Goal: Information Seeking & Learning: Learn about a topic

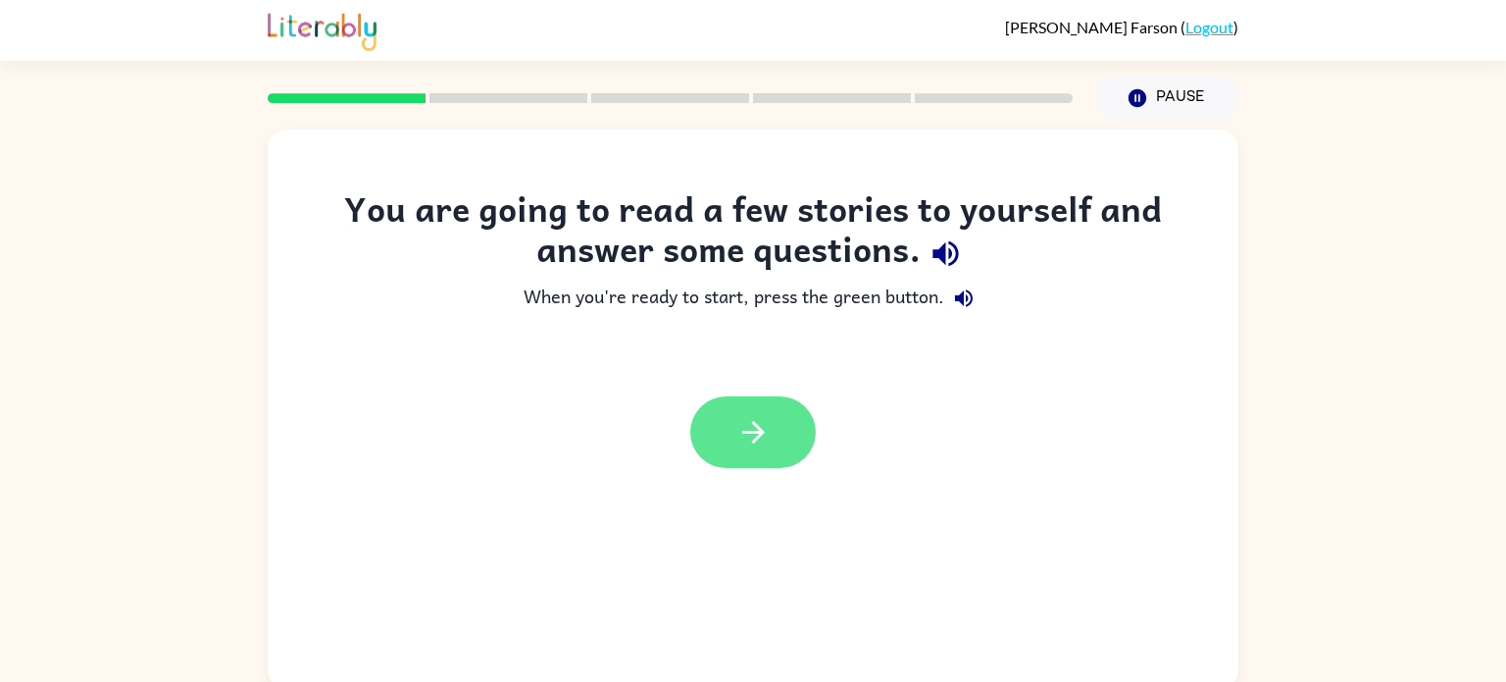
click at [749, 448] on icon "button" at bounding box center [754, 432] width 34 height 34
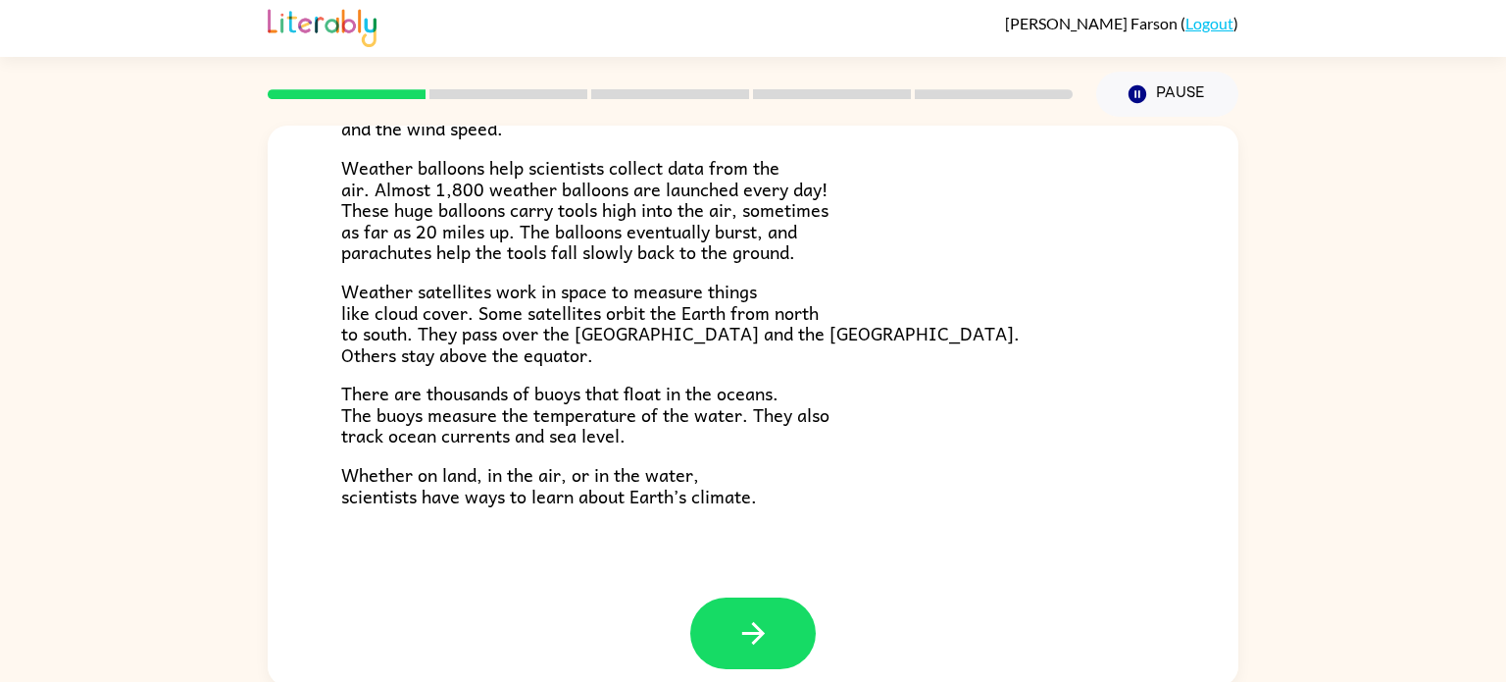
scroll to position [548, 0]
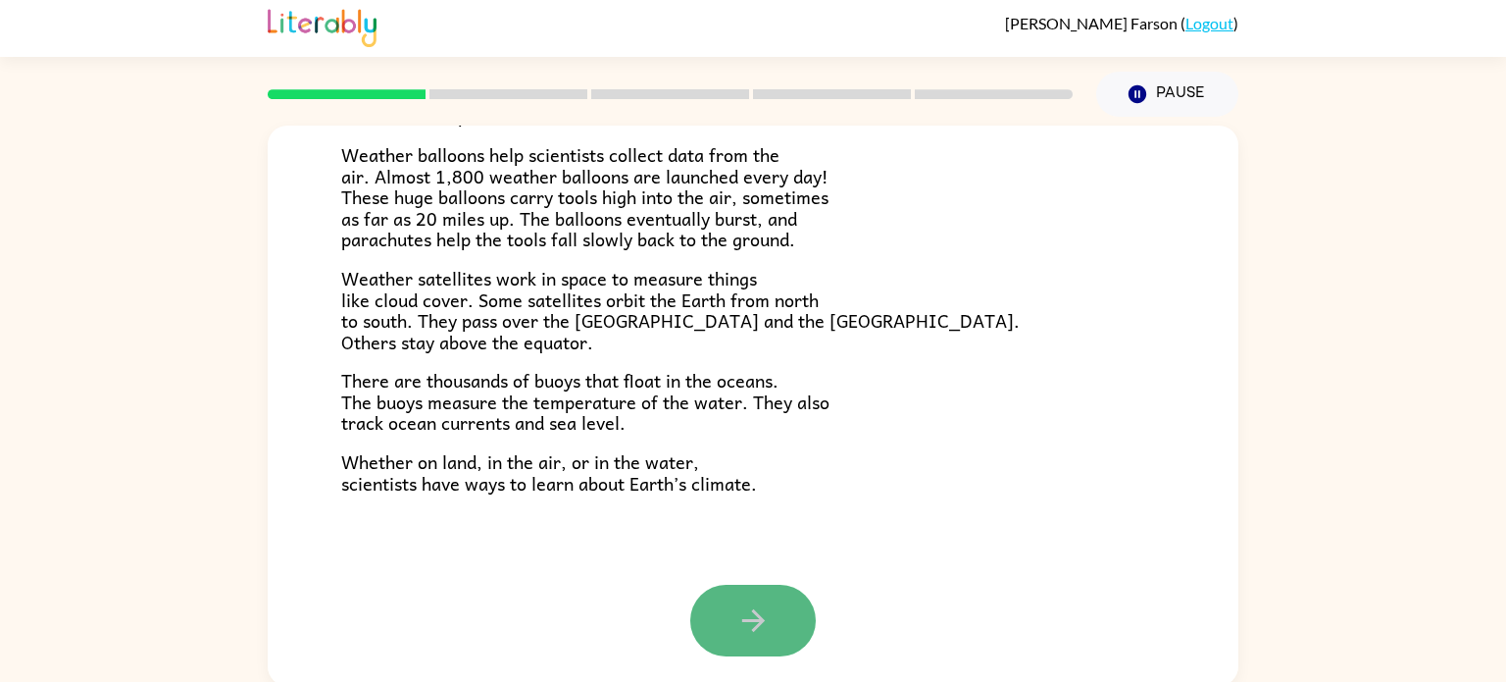
click at [718, 609] on button "button" at bounding box center [753, 621] width 126 height 72
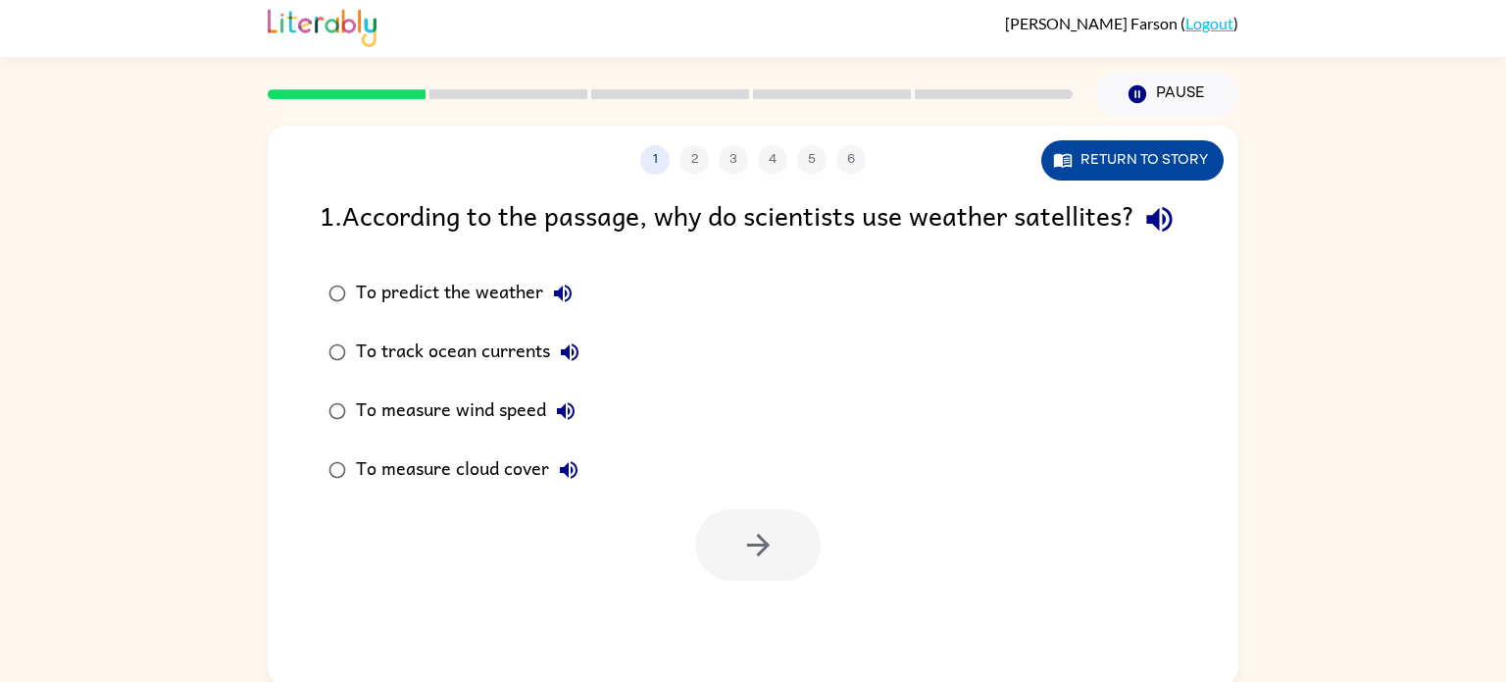
click at [1171, 159] on button "Return to story" at bounding box center [1133, 160] width 182 height 40
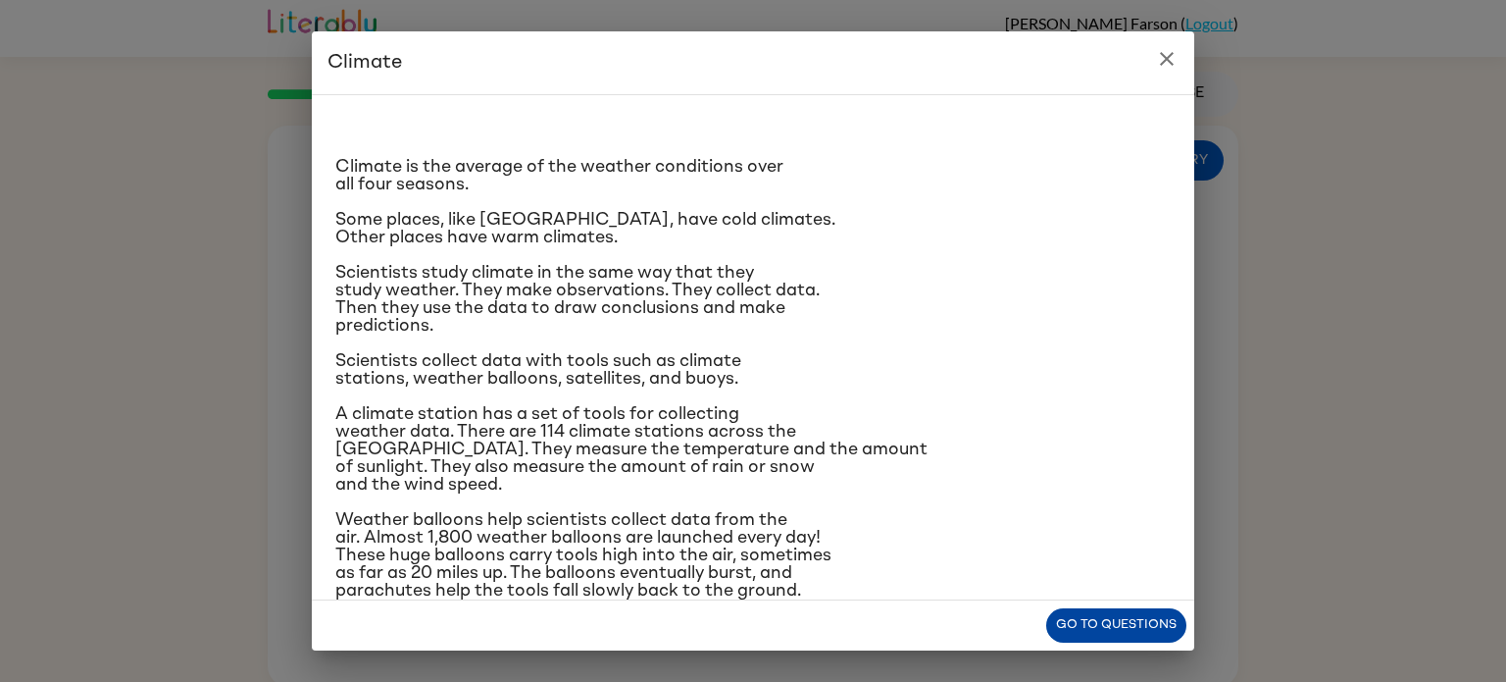
click at [1145, 629] on button "Go to questions" at bounding box center [1116, 625] width 140 height 34
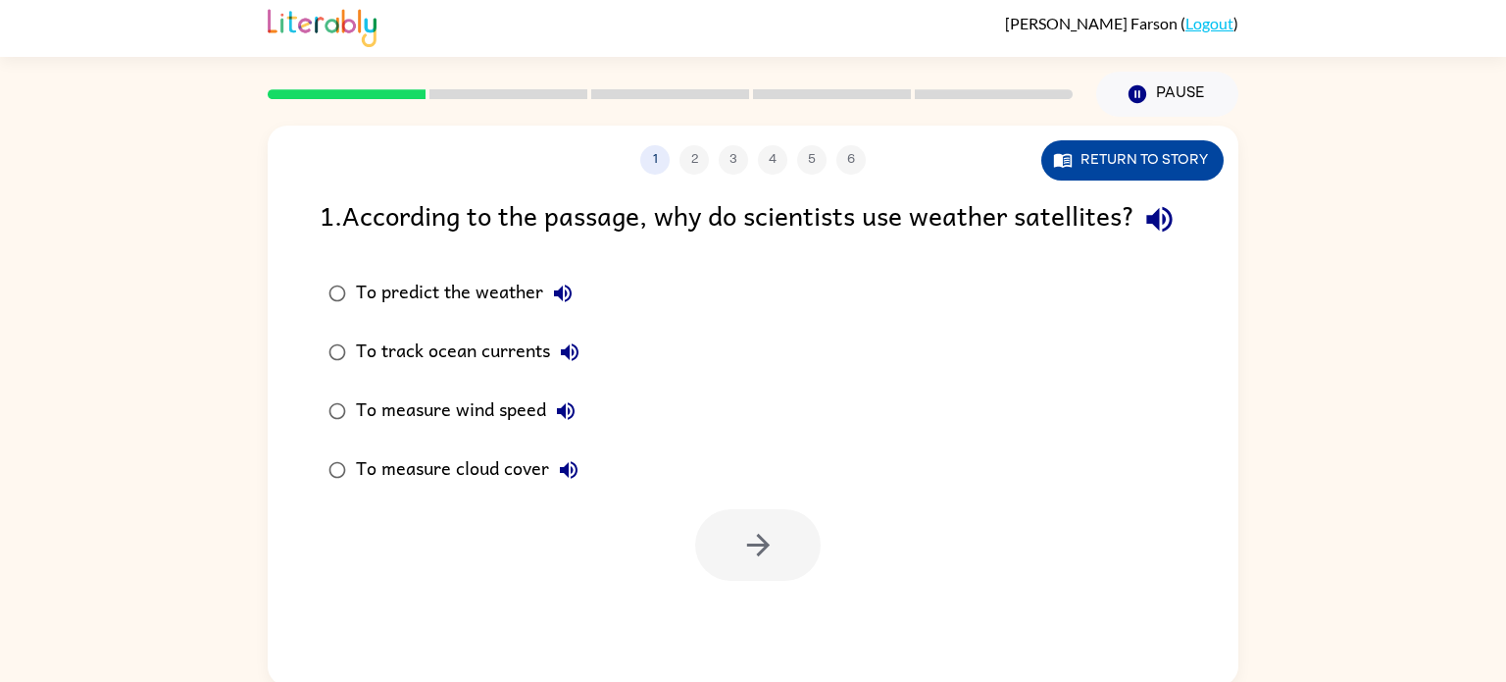
click at [1064, 162] on icon "button" at bounding box center [1063, 160] width 20 height 20
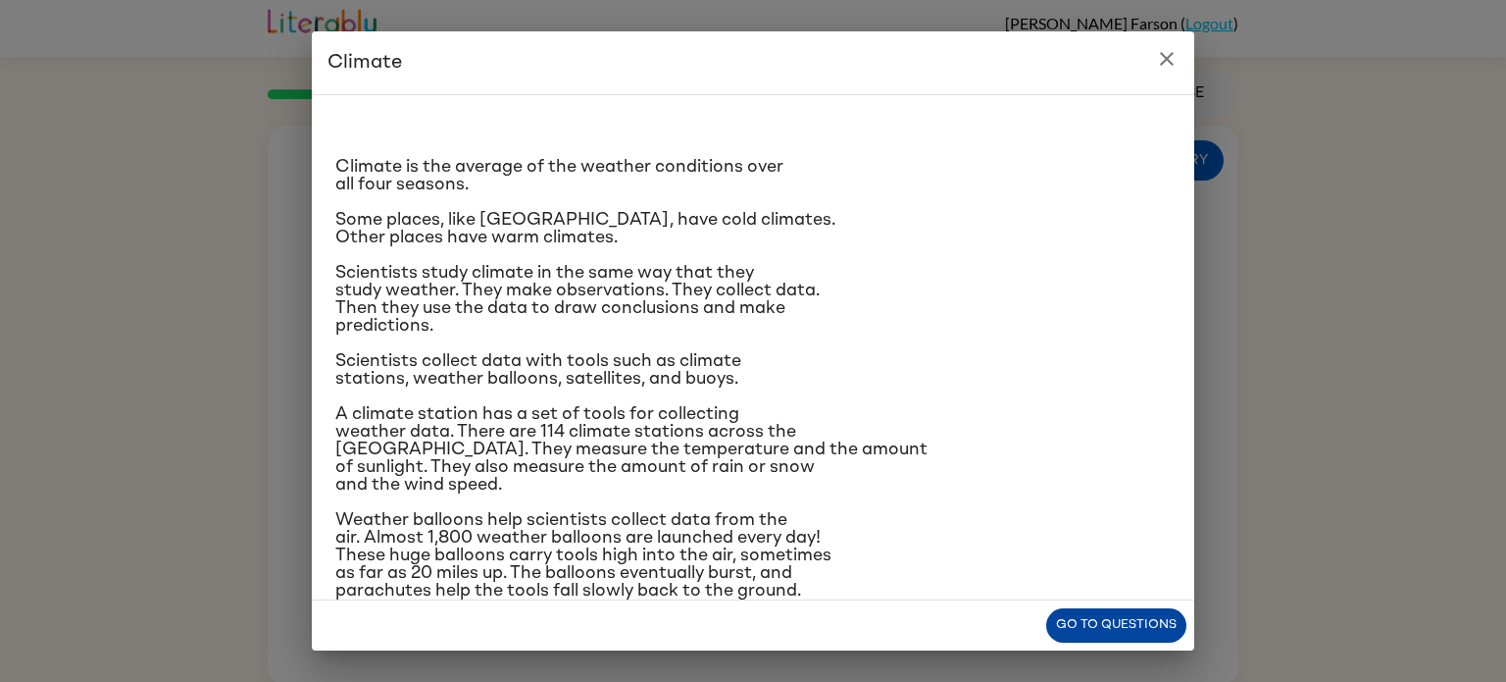
click at [1070, 622] on button "Go to questions" at bounding box center [1116, 625] width 140 height 34
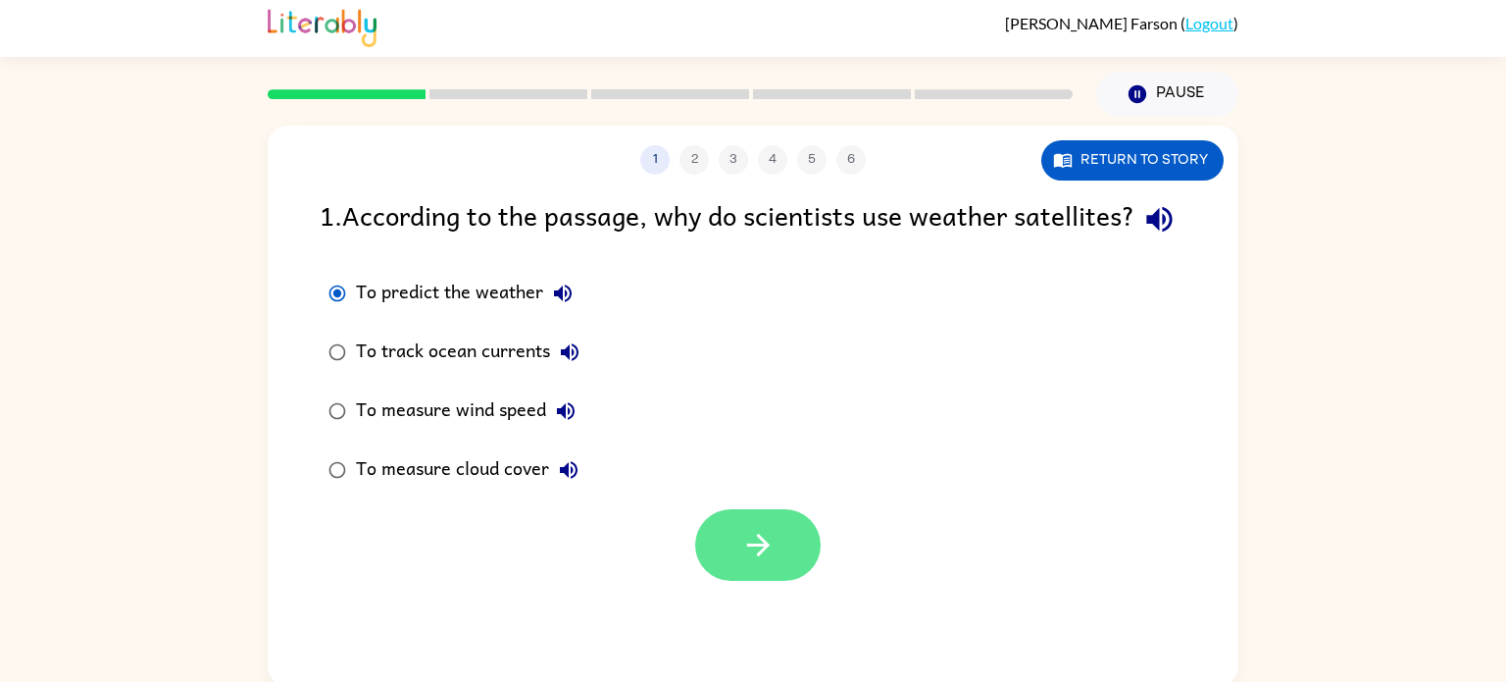
click at [777, 581] on button "button" at bounding box center [758, 545] width 126 height 72
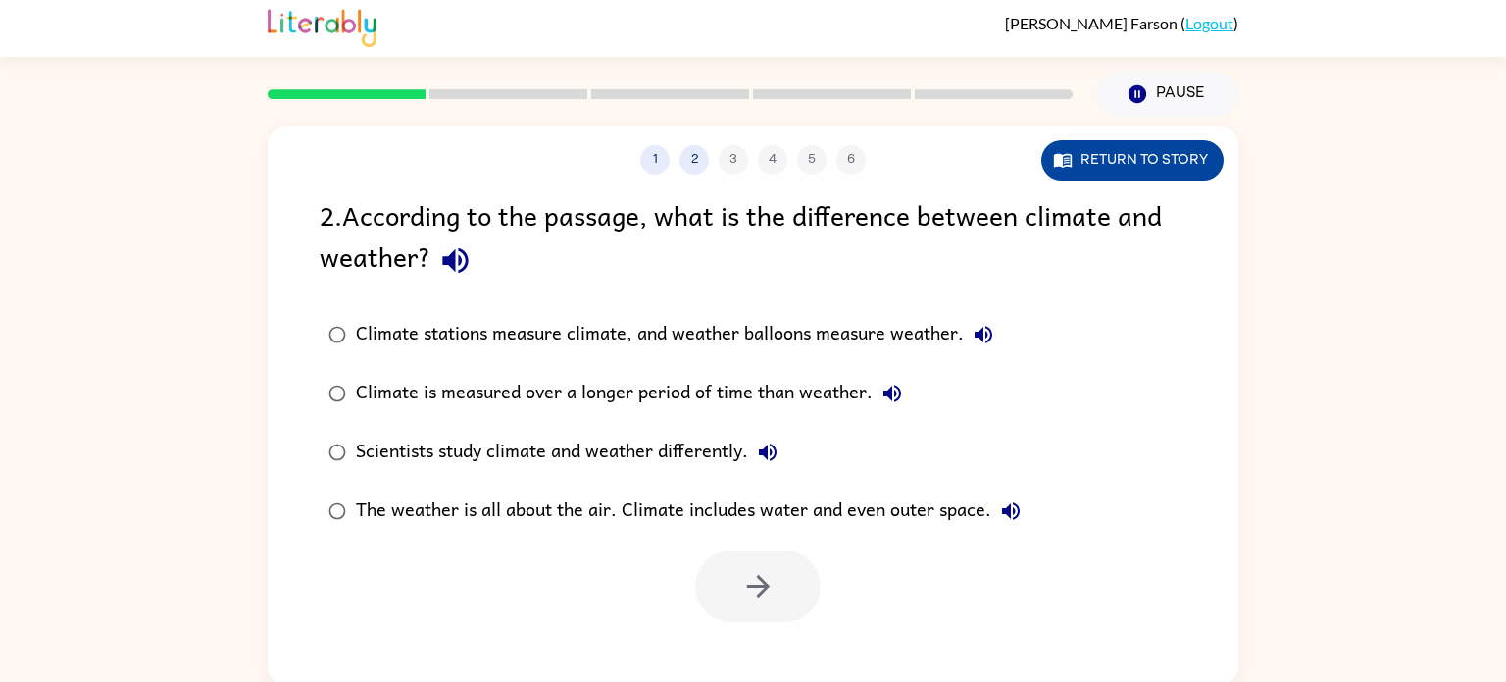
click at [1100, 168] on button "Return to story" at bounding box center [1133, 160] width 182 height 40
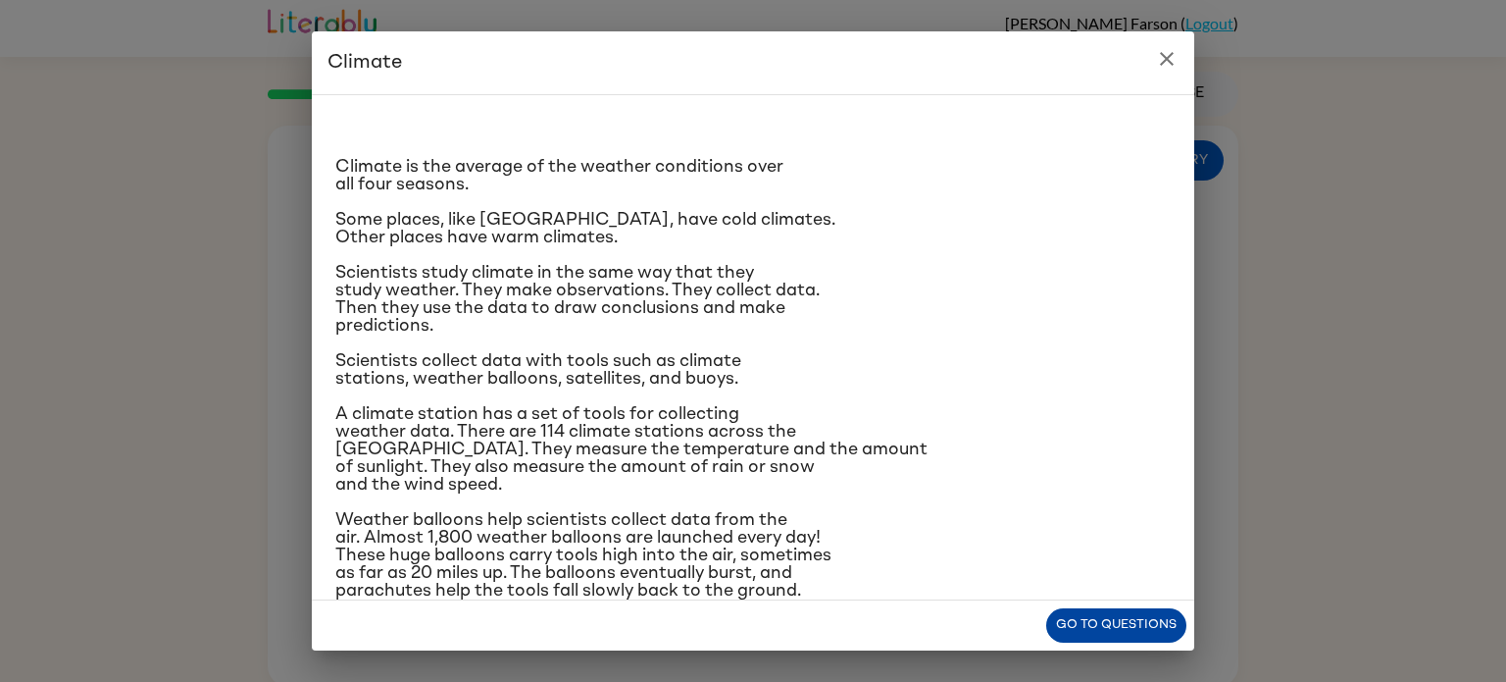
click at [1124, 617] on button "Go to questions" at bounding box center [1116, 625] width 140 height 34
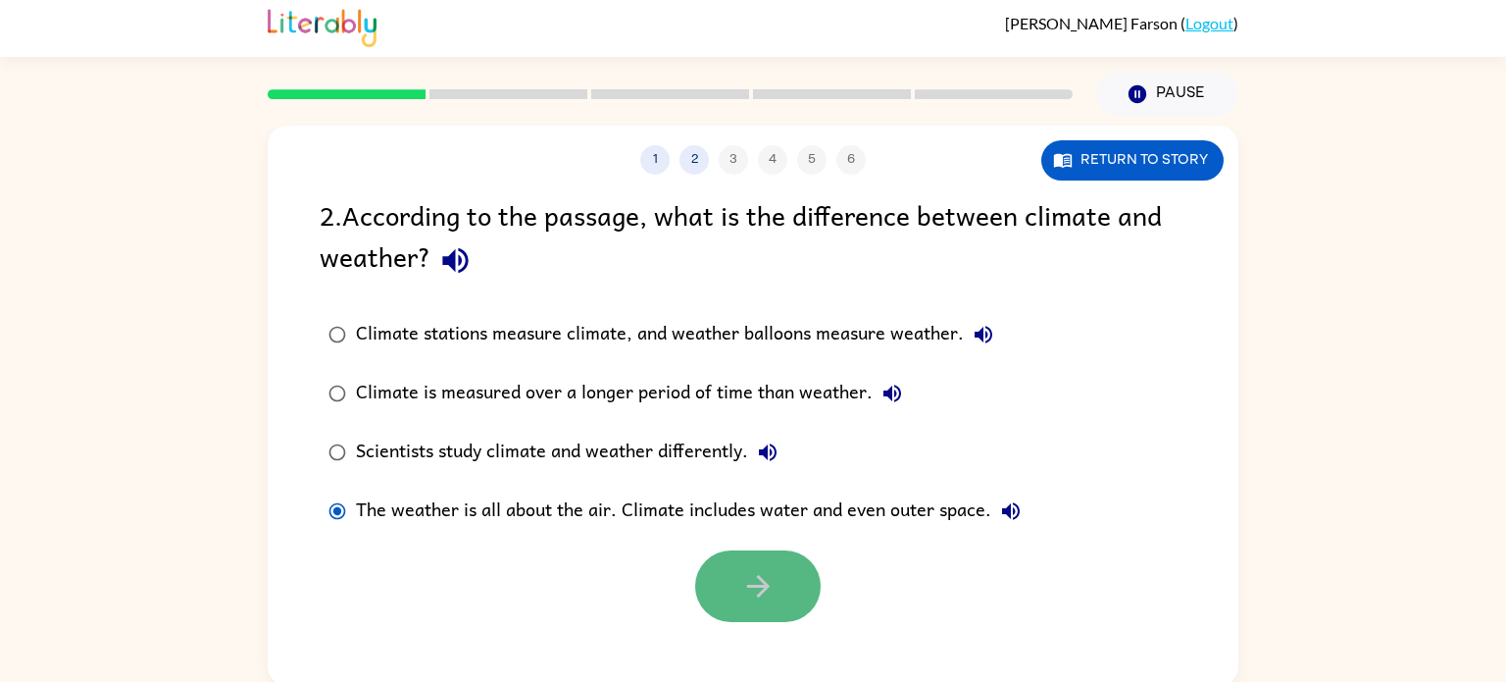
click at [711, 598] on button "button" at bounding box center [758, 586] width 126 height 72
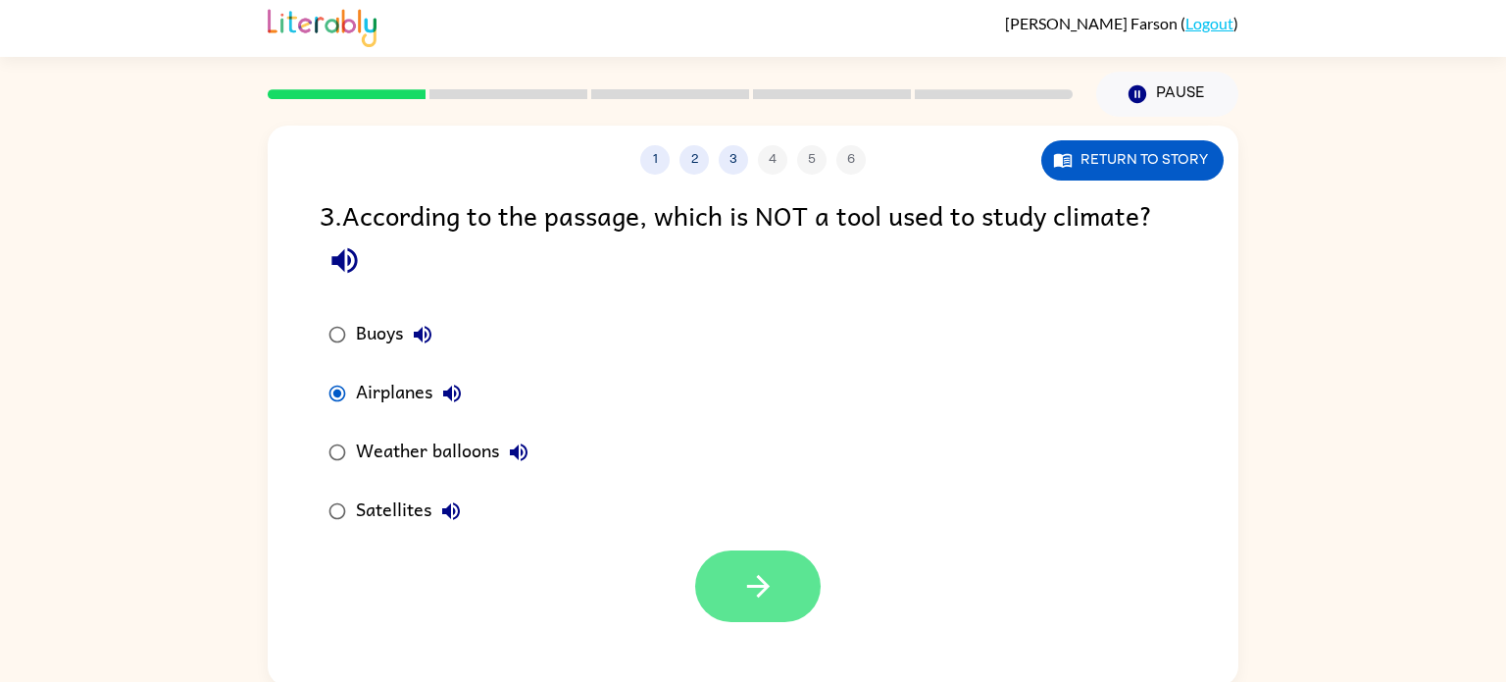
click at [768, 588] on icon "button" at bounding box center [757, 586] width 23 height 23
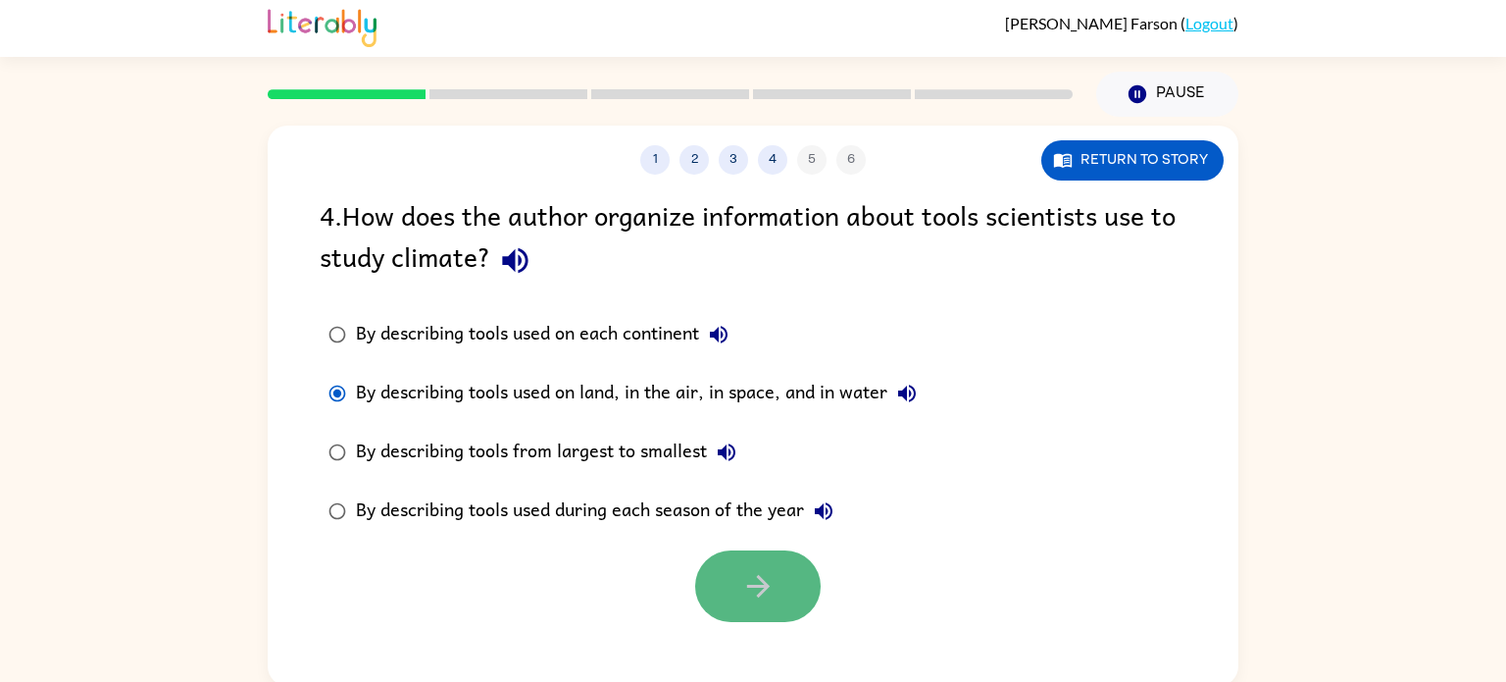
click at [757, 586] on icon "button" at bounding box center [757, 586] width 23 height 23
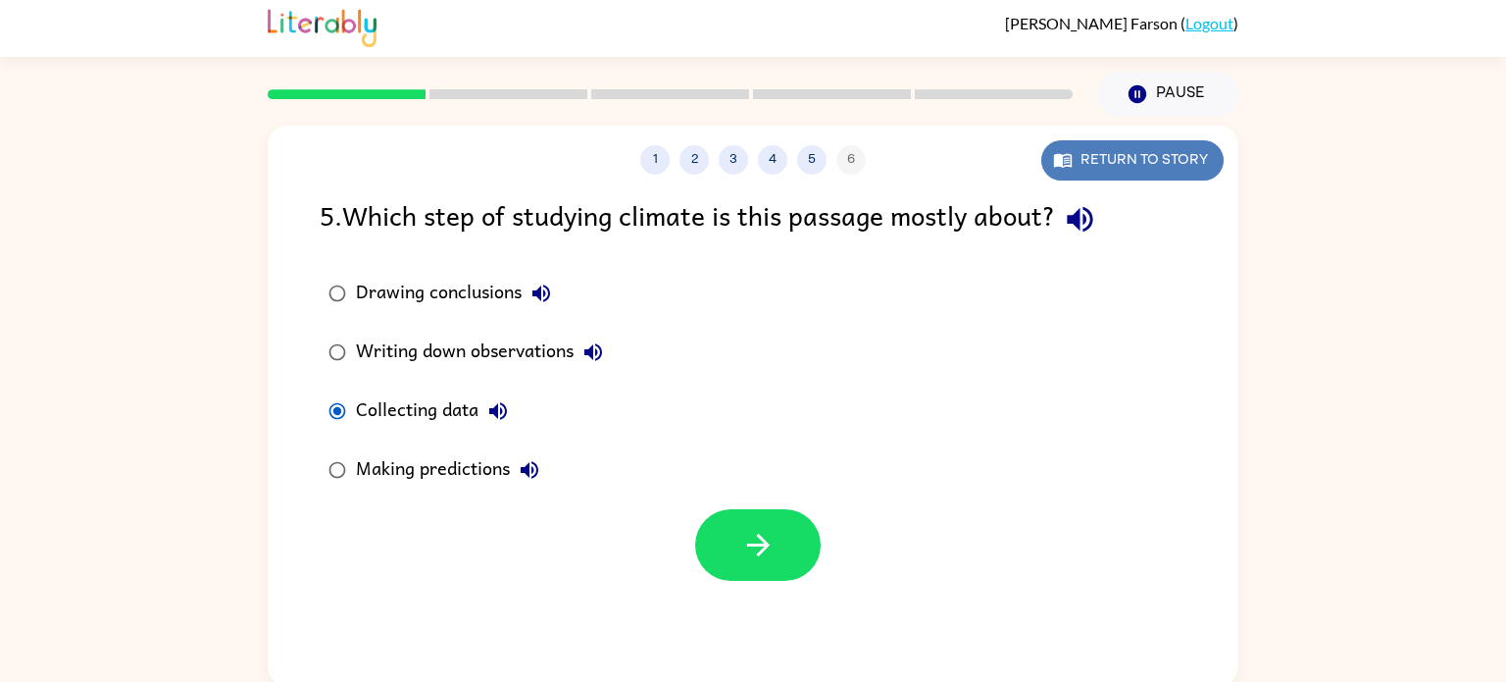
click at [1094, 158] on button "Return to story" at bounding box center [1133, 160] width 182 height 40
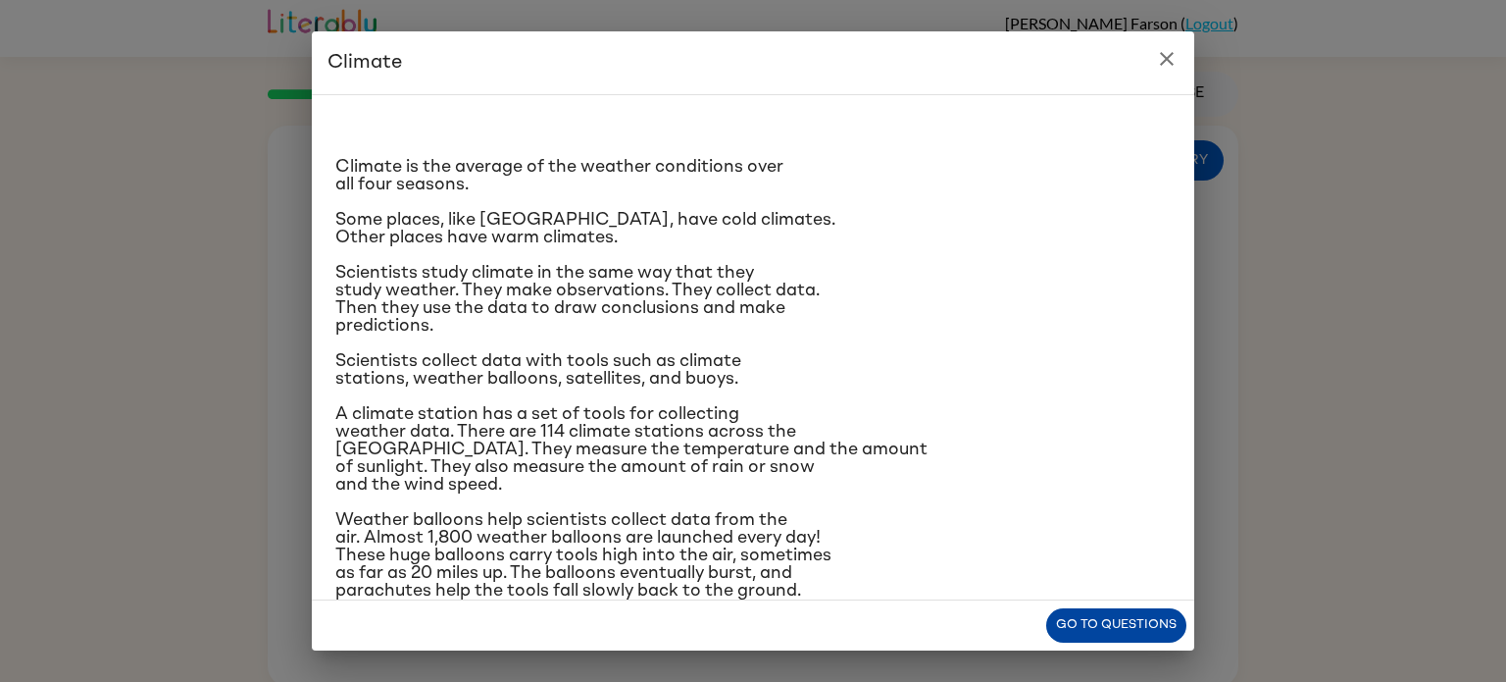
click at [1100, 632] on button "Go to questions" at bounding box center [1116, 625] width 140 height 34
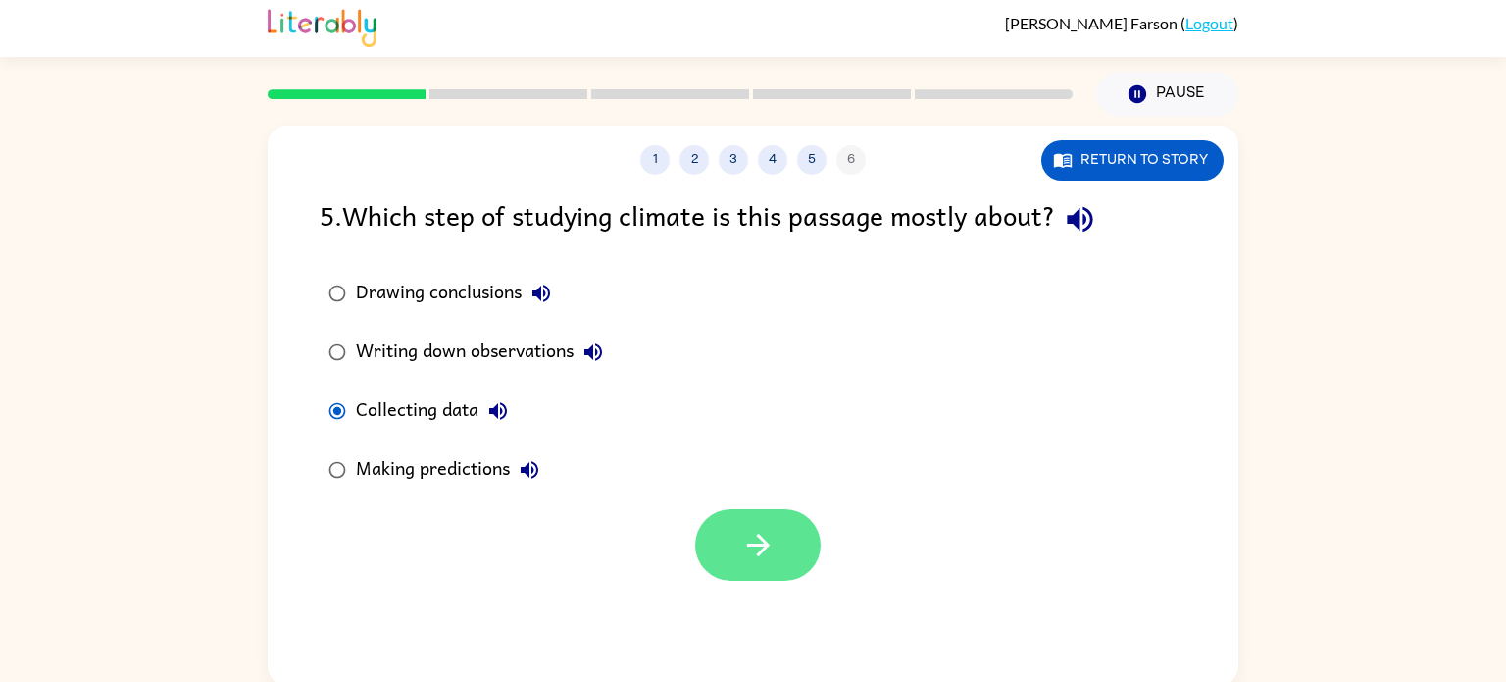
click at [742, 542] on icon "button" at bounding box center [758, 545] width 34 height 34
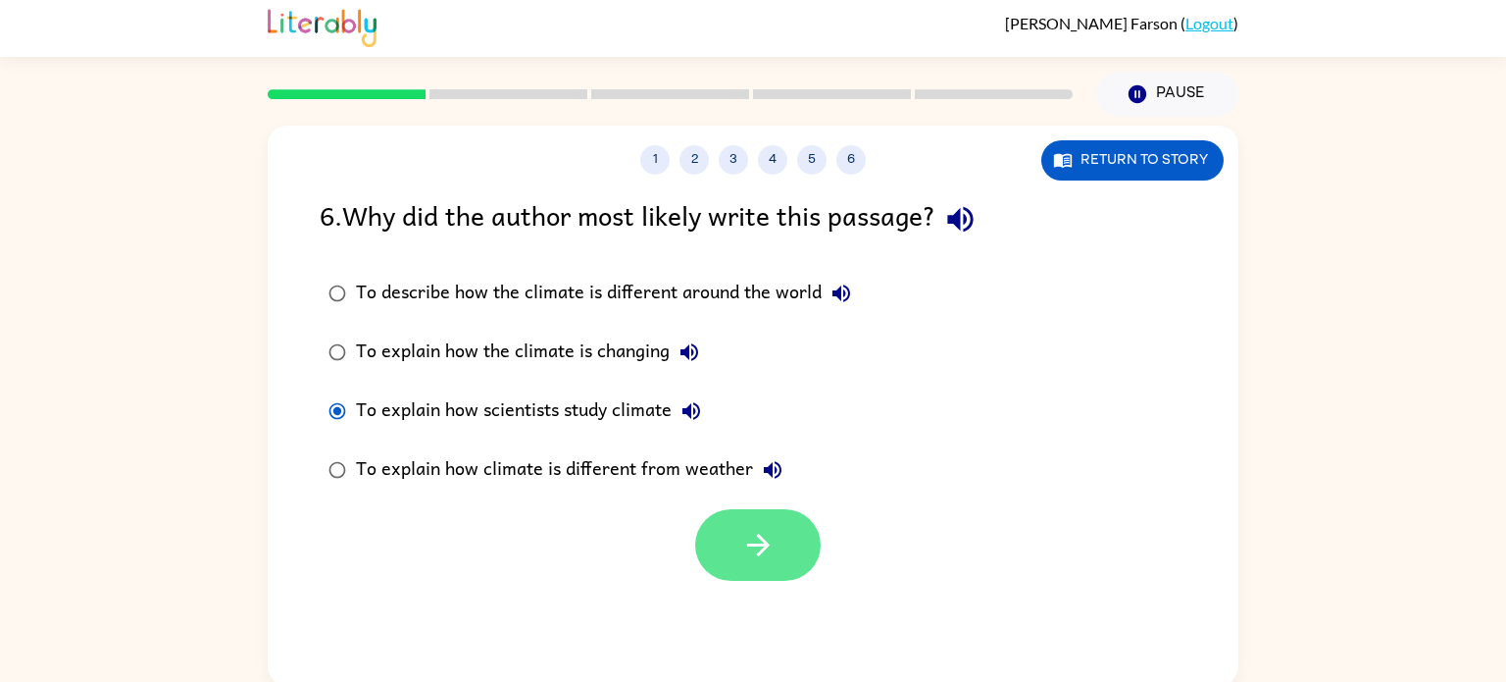
click at [763, 545] on icon "button" at bounding box center [757, 545] width 23 height 23
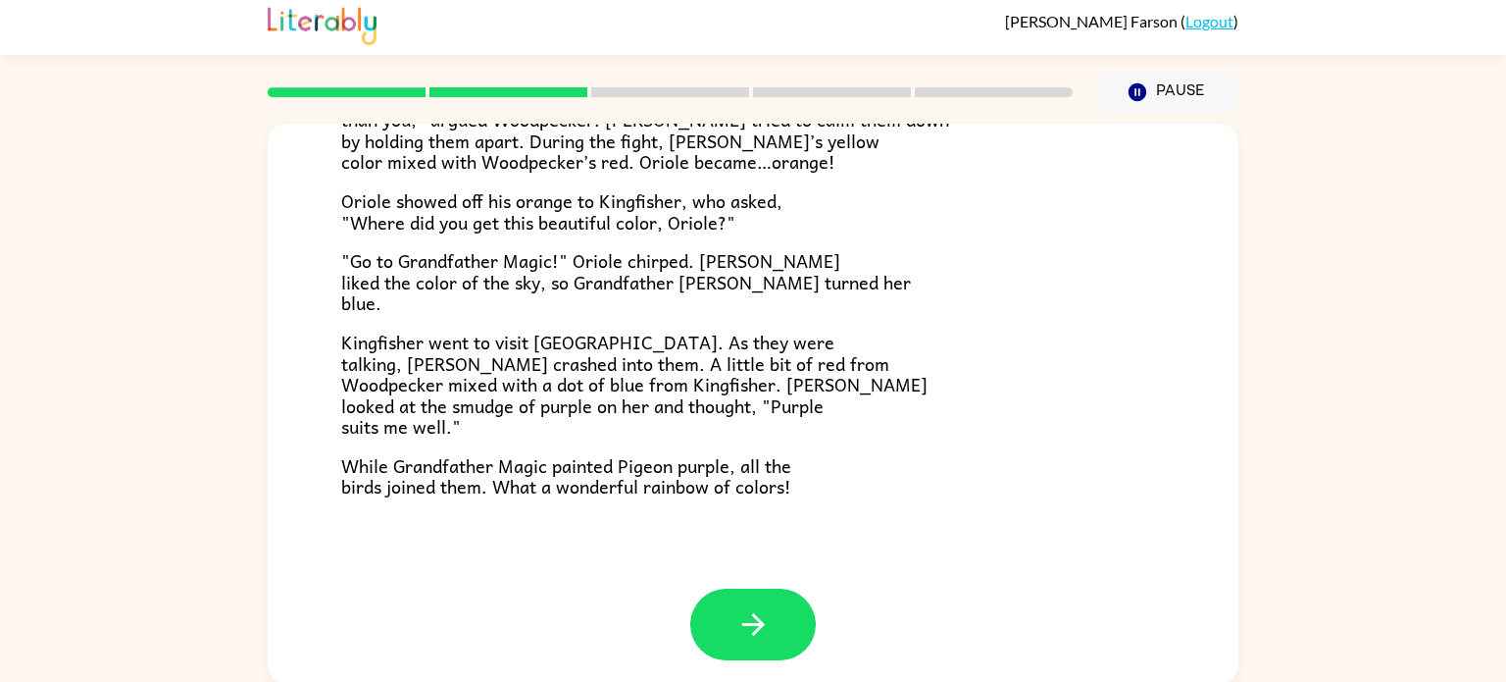
scroll to position [506, 0]
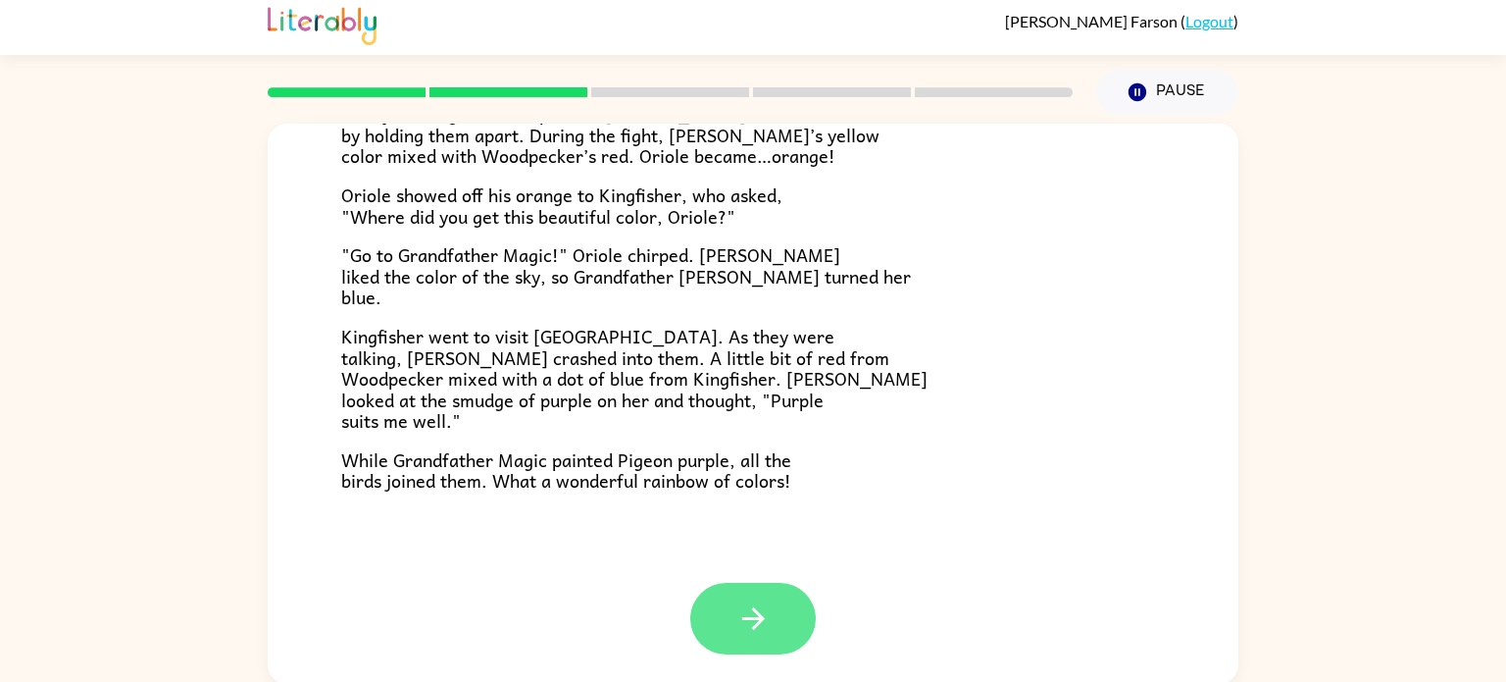
click at [742, 609] on icon "button" at bounding box center [754, 618] width 34 height 34
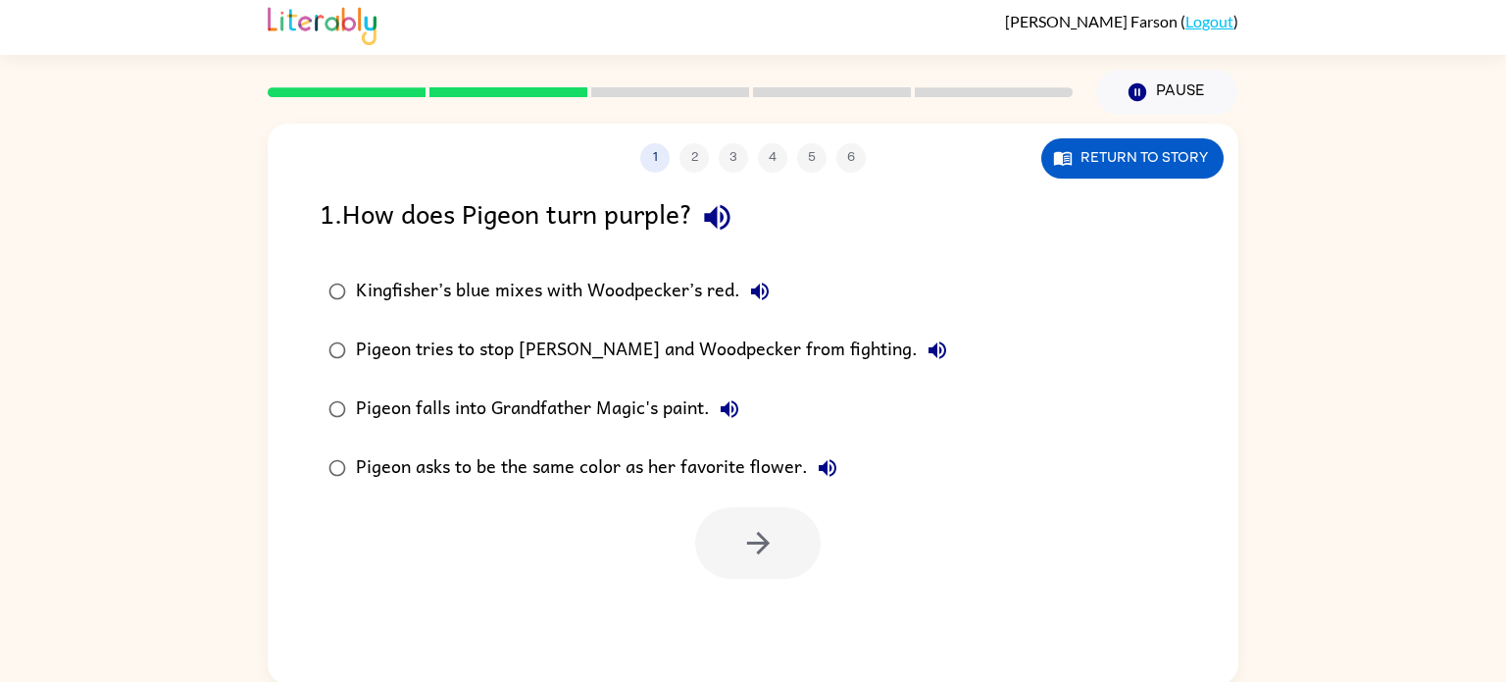
scroll to position [0, 0]
click at [724, 556] on button "button" at bounding box center [758, 543] width 126 height 72
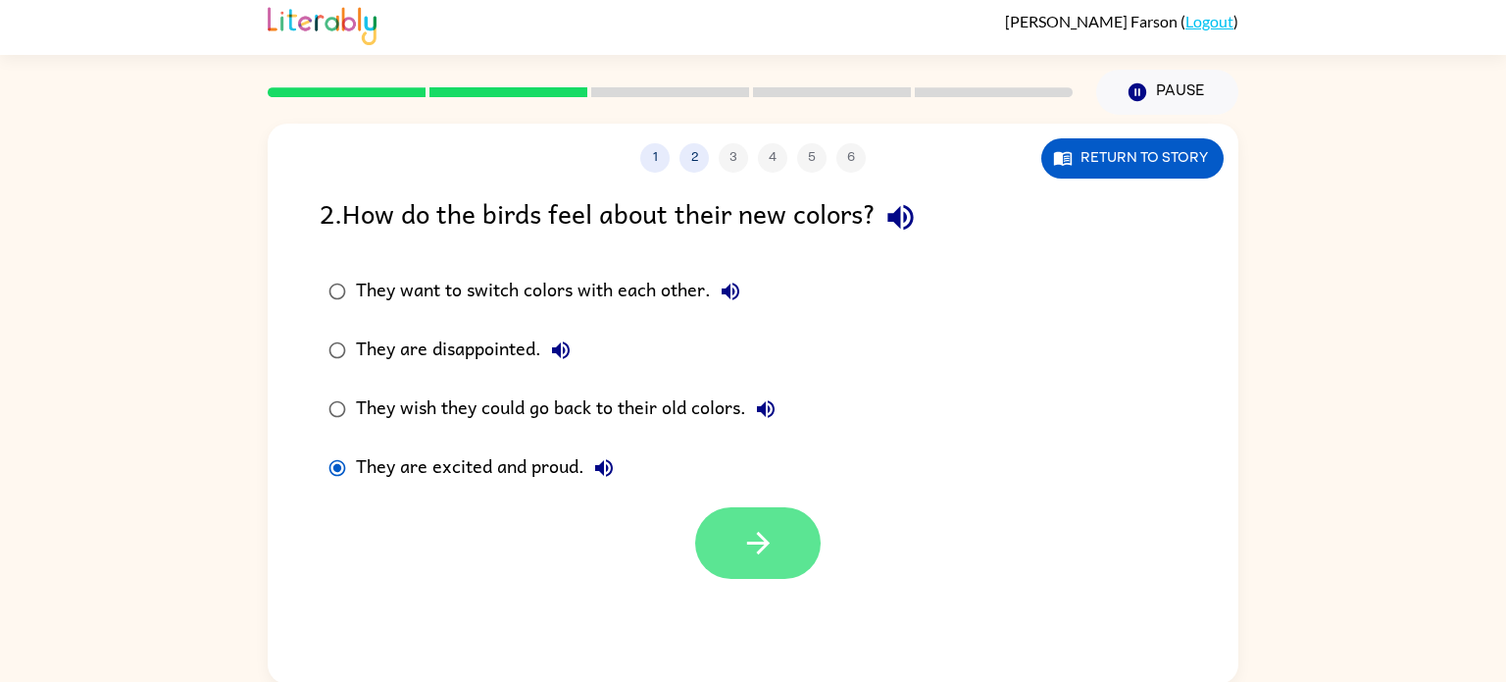
click at [788, 548] on button "button" at bounding box center [758, 543] width 126 height 72
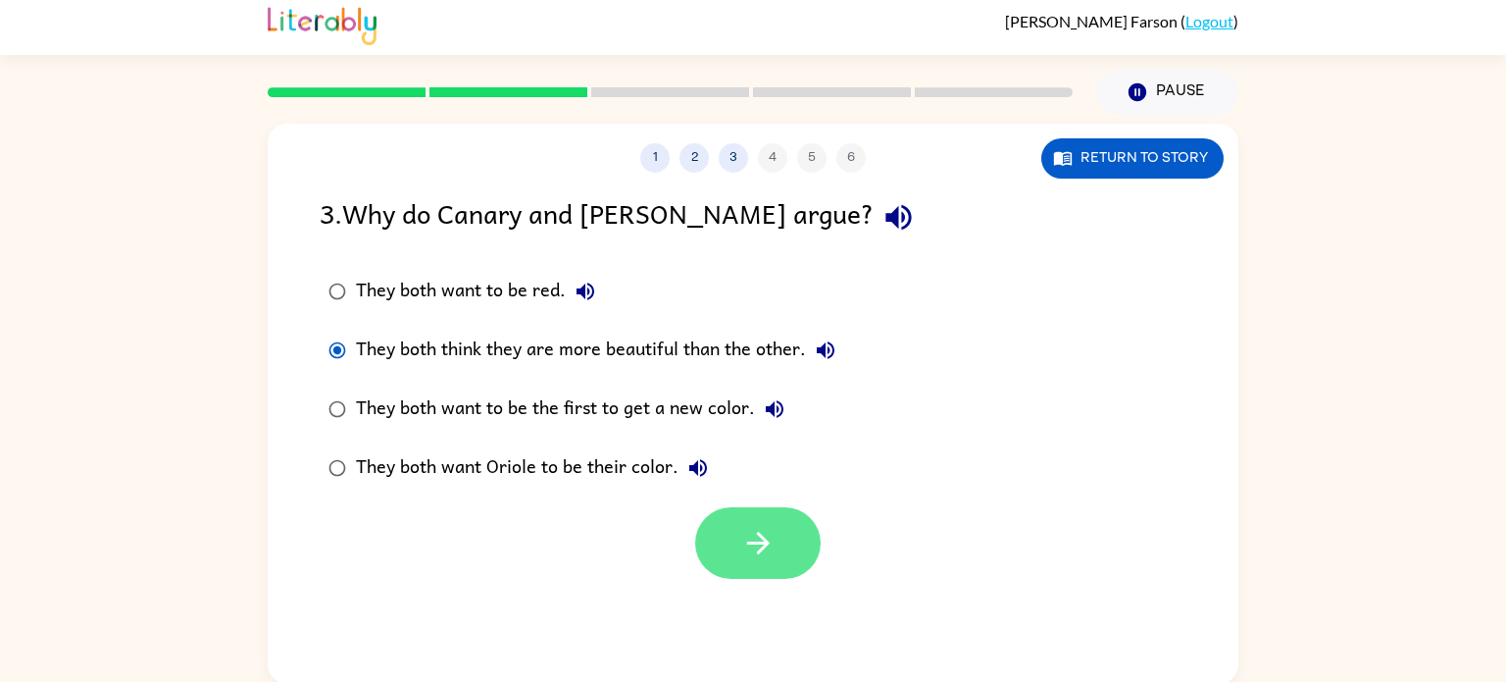
click at [743, 545] on icon "button" at bounding box center [758, 543] width 34 height 34
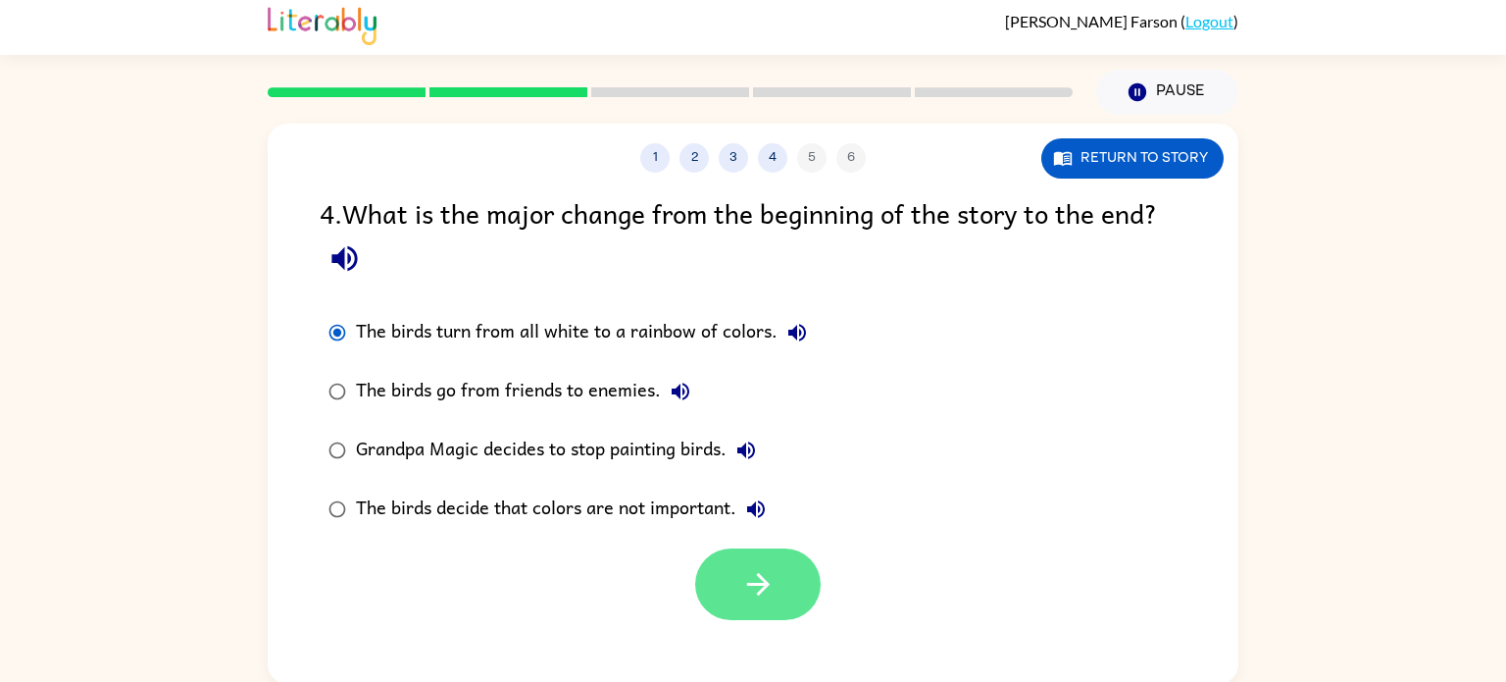
click at [697, 583] on button "button" at bounding box center [758, 584] width 126 height 72
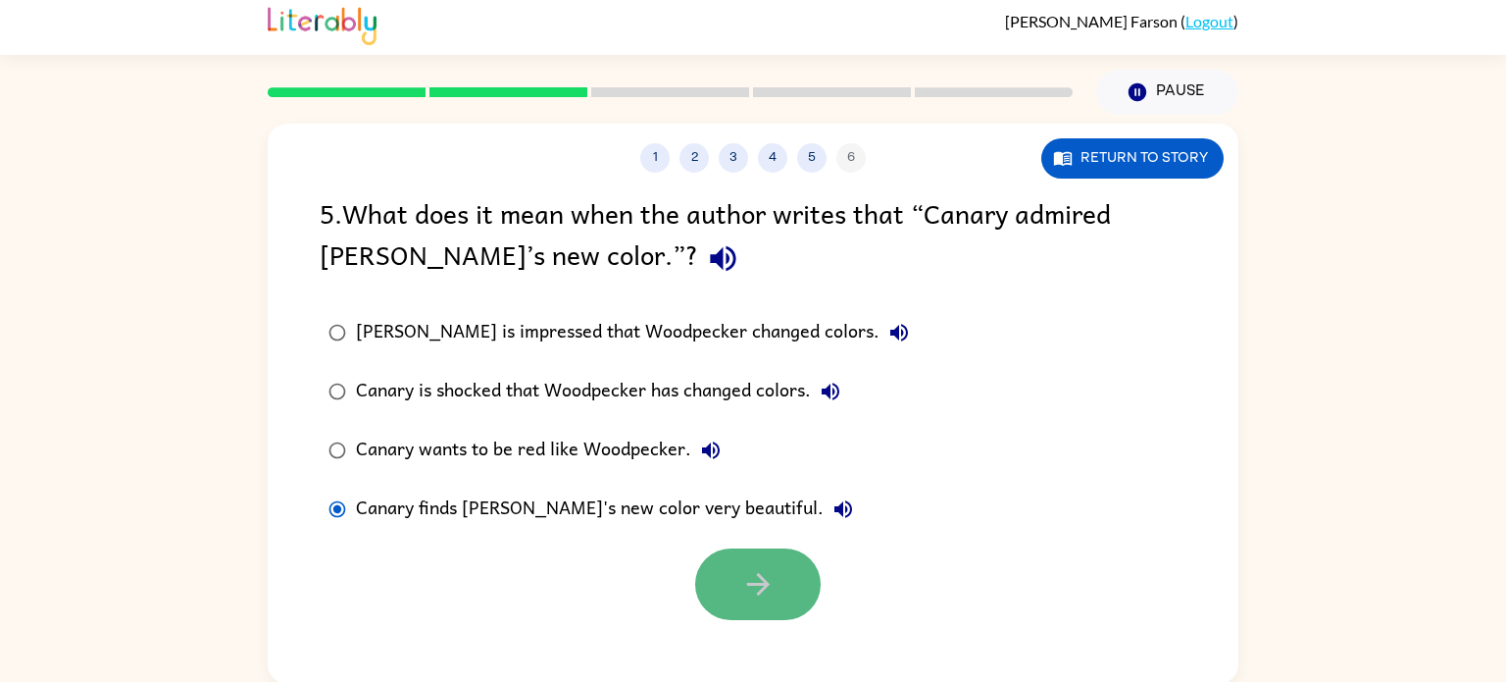
click at [745, 571] on icon "button" at bounding box center [758, 584] width 34 height 34
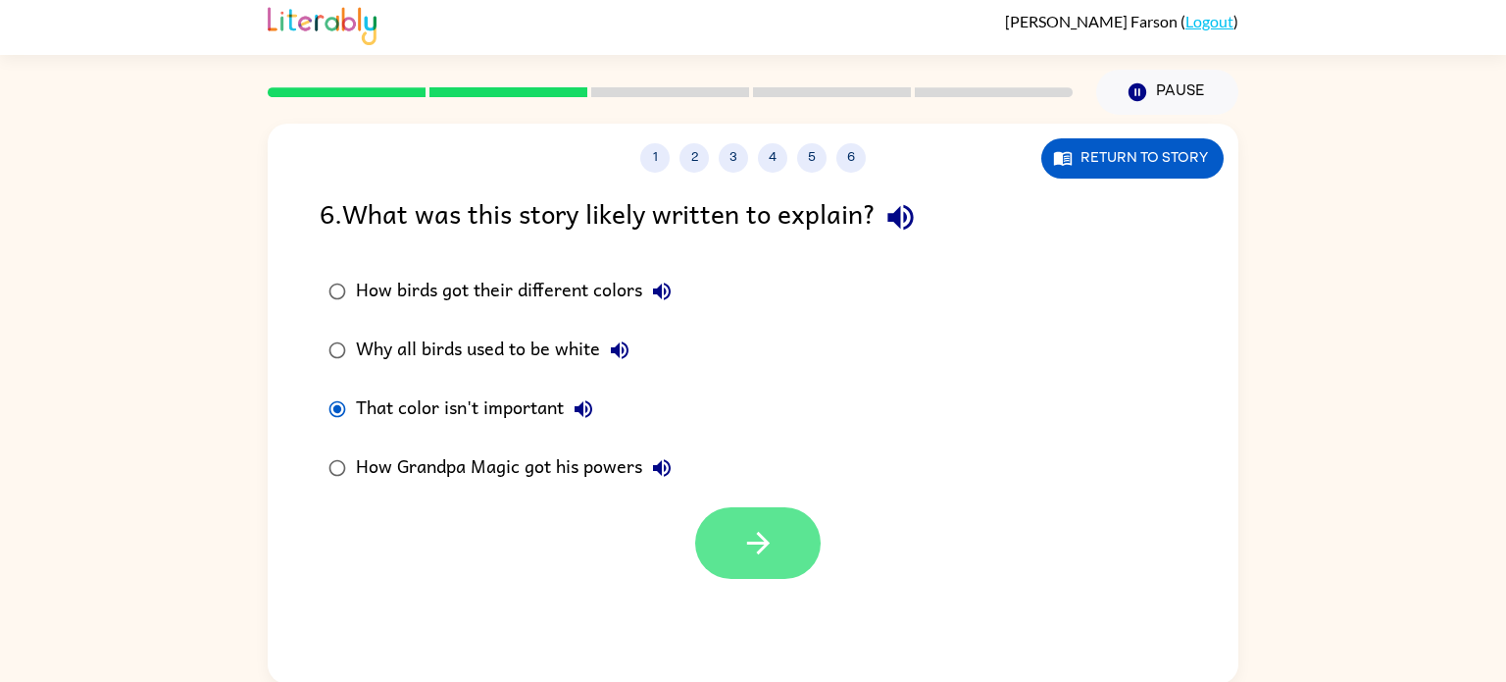
click at [772, 552] on icon "button" at bounding box center [758, 543] width 34 height 34
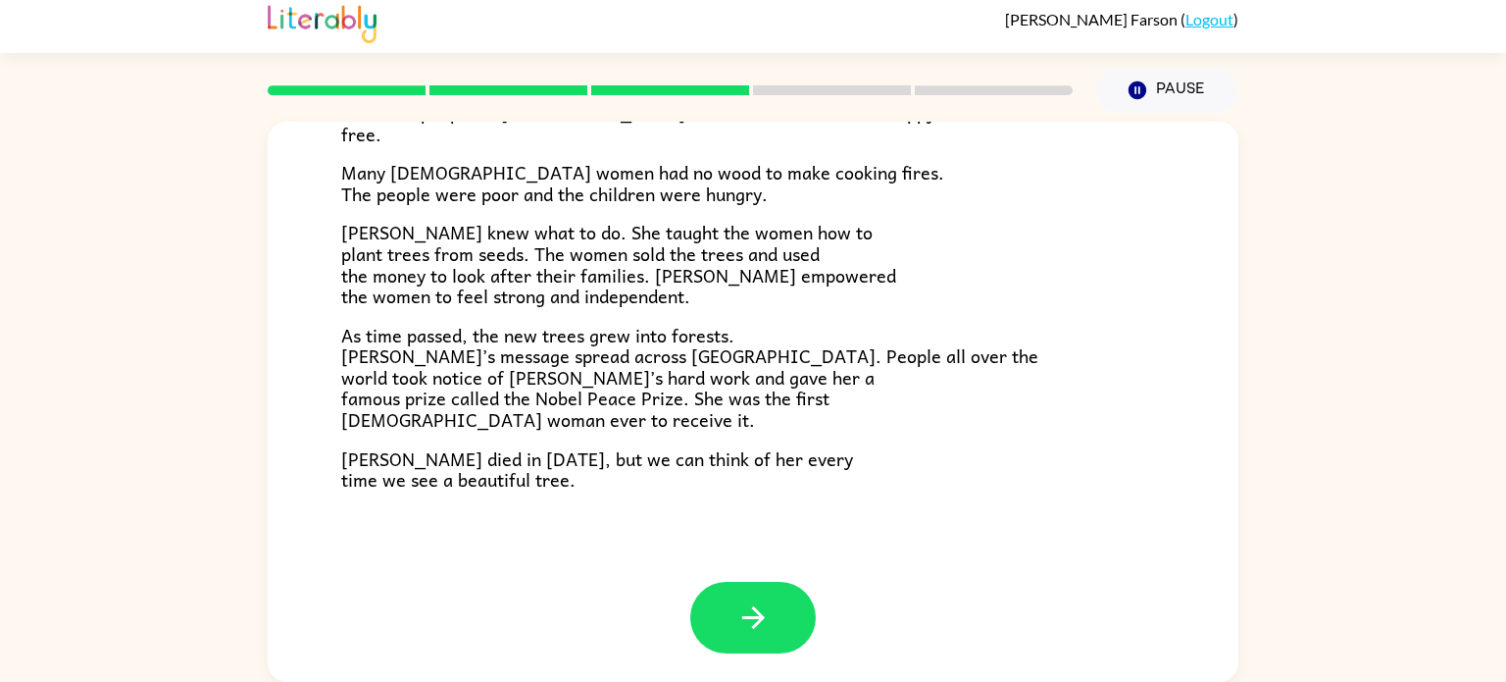
scroll to position [551, 0]
click at [797, 634] on button "button" at bounding box center [753, 618] width 126 height 72
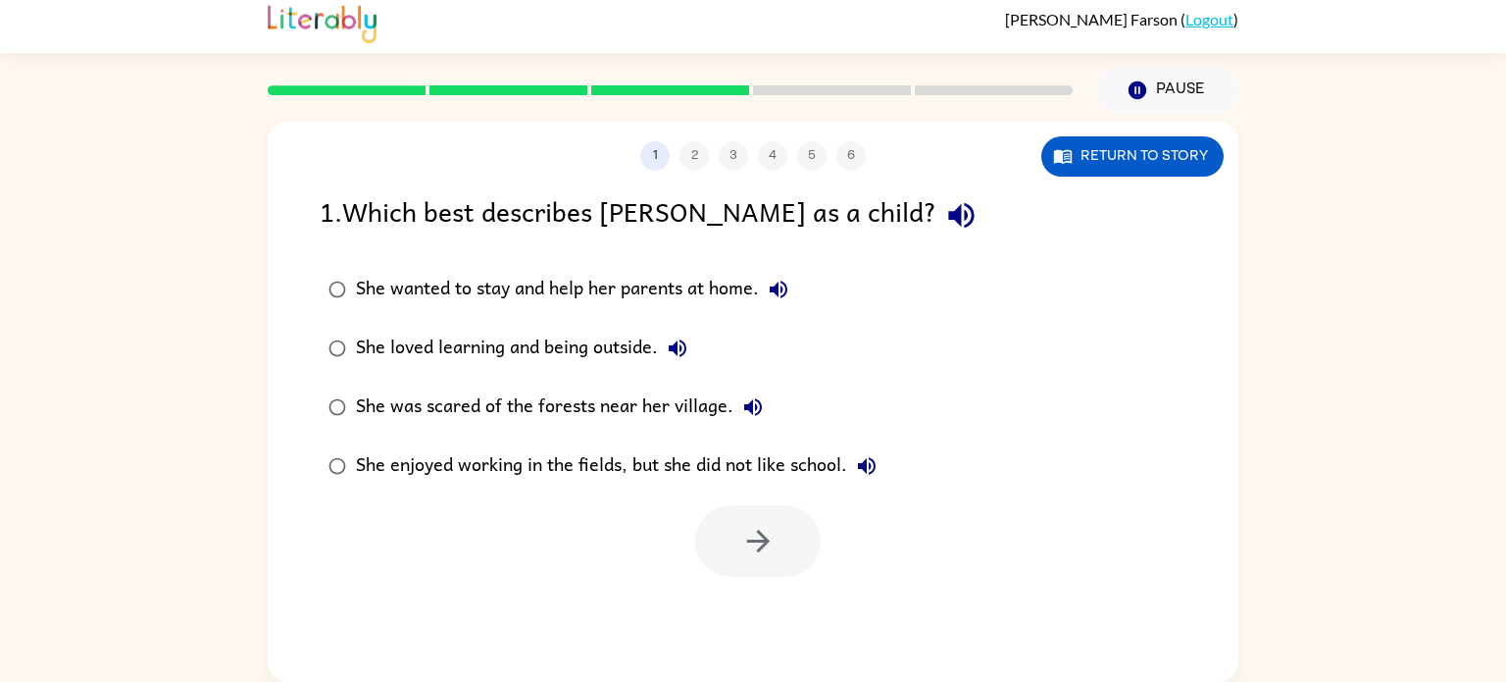
scroll to position [0, 0]
click at [793, 549] on button "button" at bounding box center [758, 541] width 126 height 72
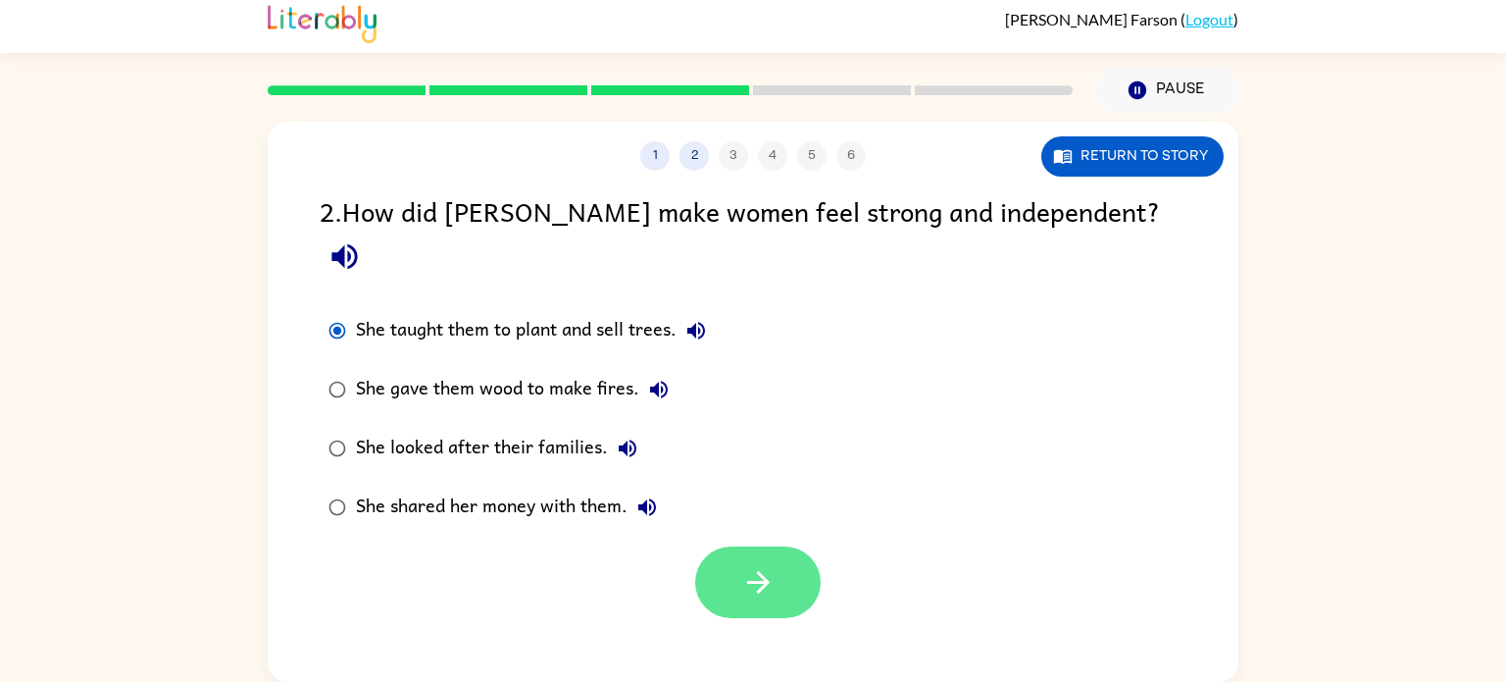
click at [797, 546] on button "button" at bounding box center [758, 582] width 126 height 72
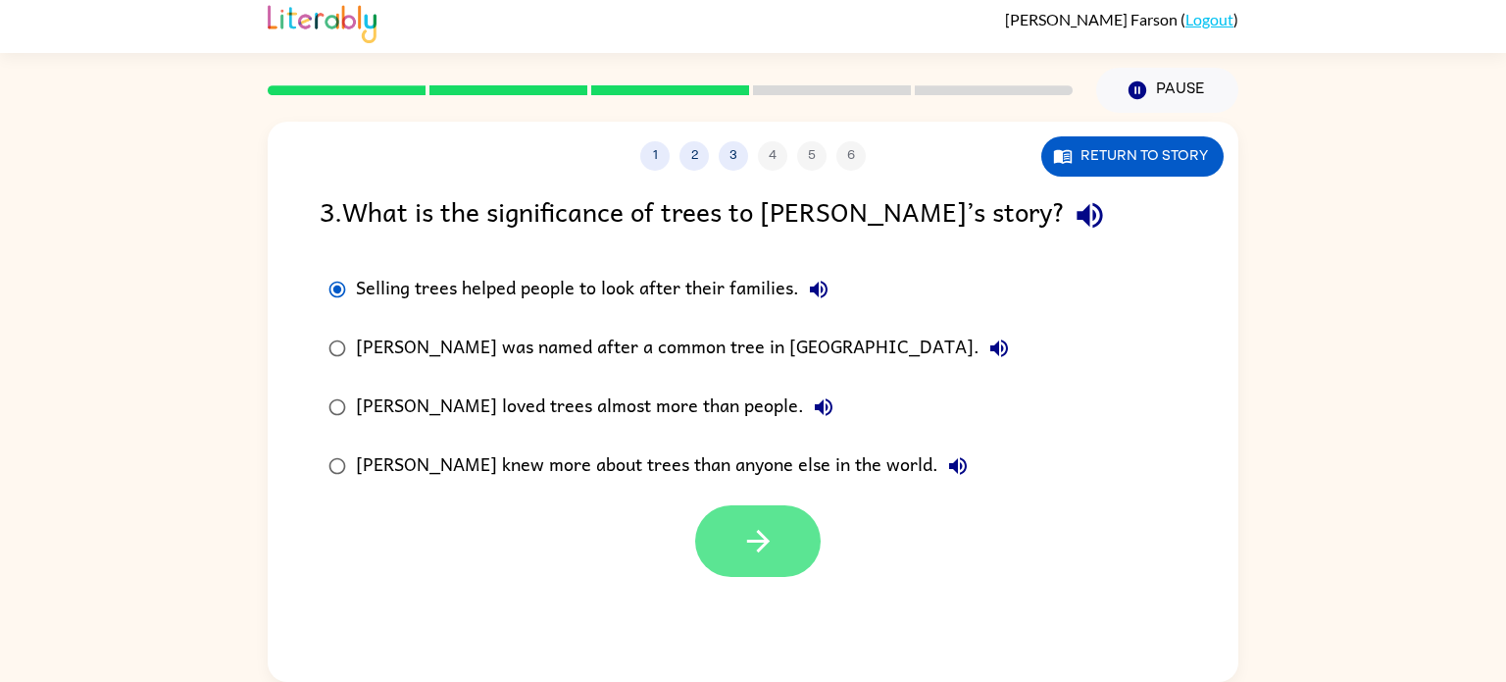
click at [763, 543] on icon "button" at bounding box center [757, 541] width 23 height 23
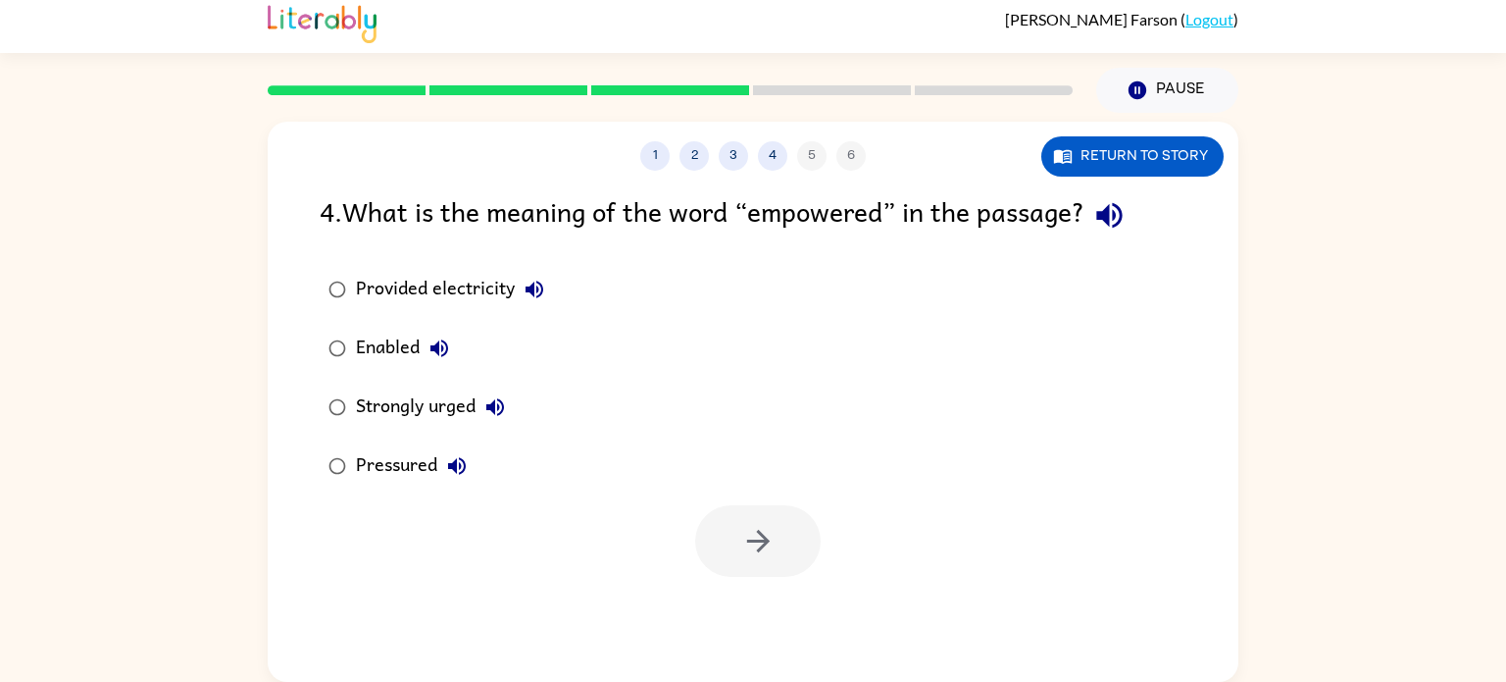
click at [448, 381] on label "Strongly urged" at bounding box center [436, 407] width 255 height 59
click at [435, 349] on icon "button" at bounding box center [440, 348] width 18 height 18
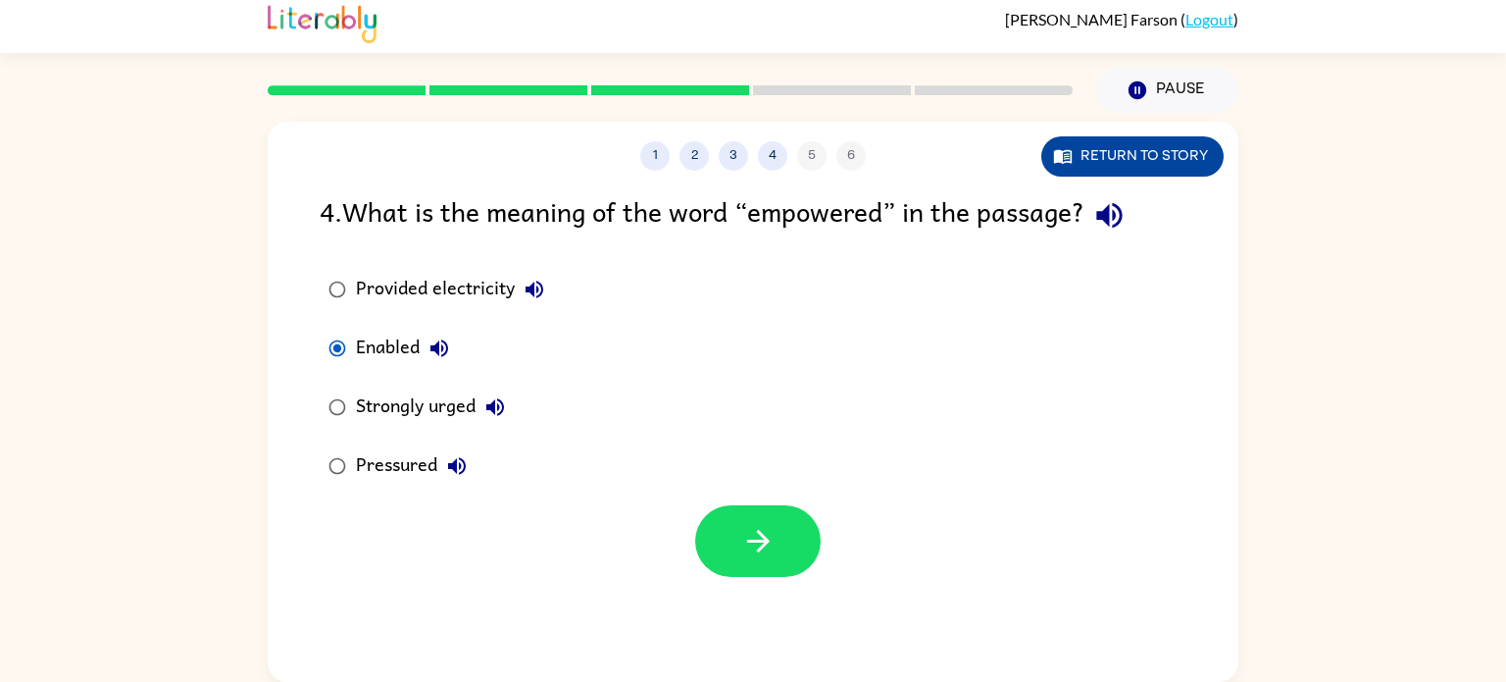
click at [1053, 151] on icon "button" at bounding box center [1063, 156] width 20 height 20
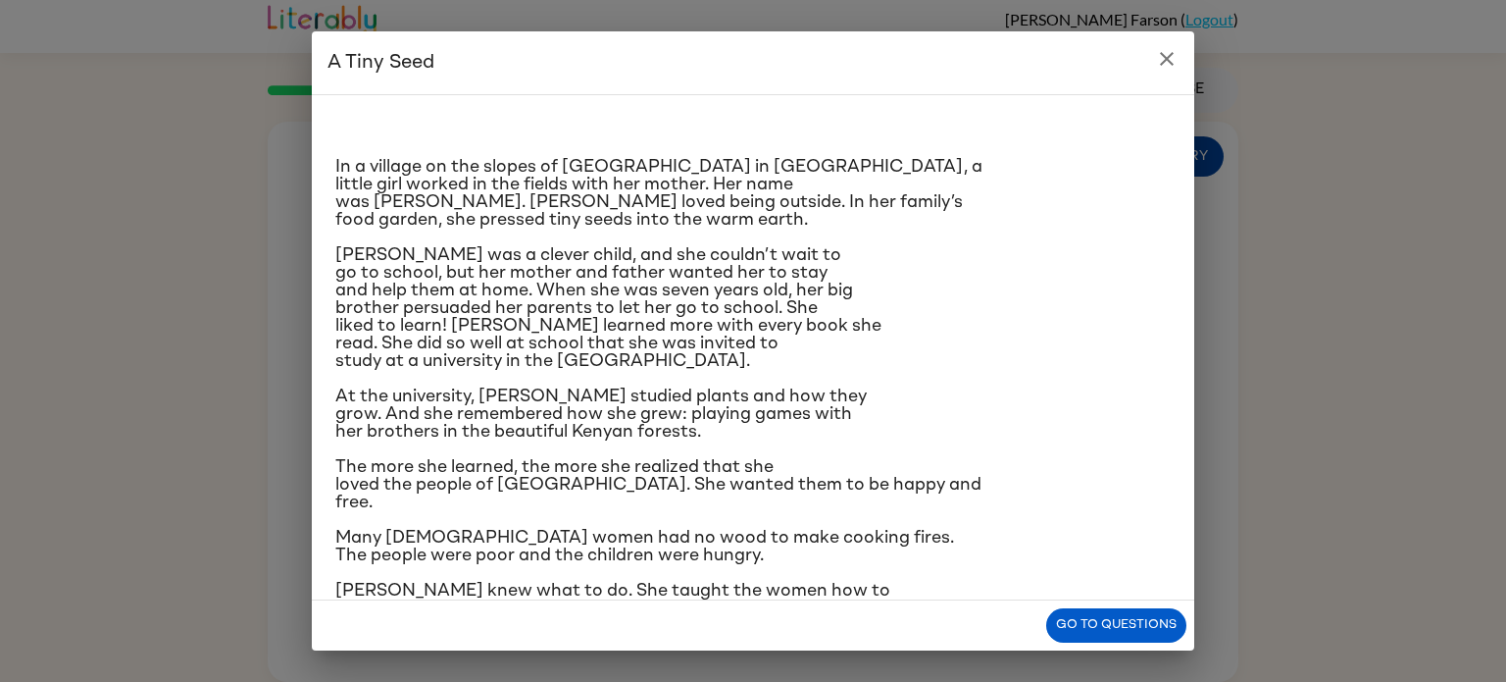
scroll to position [231, 0]
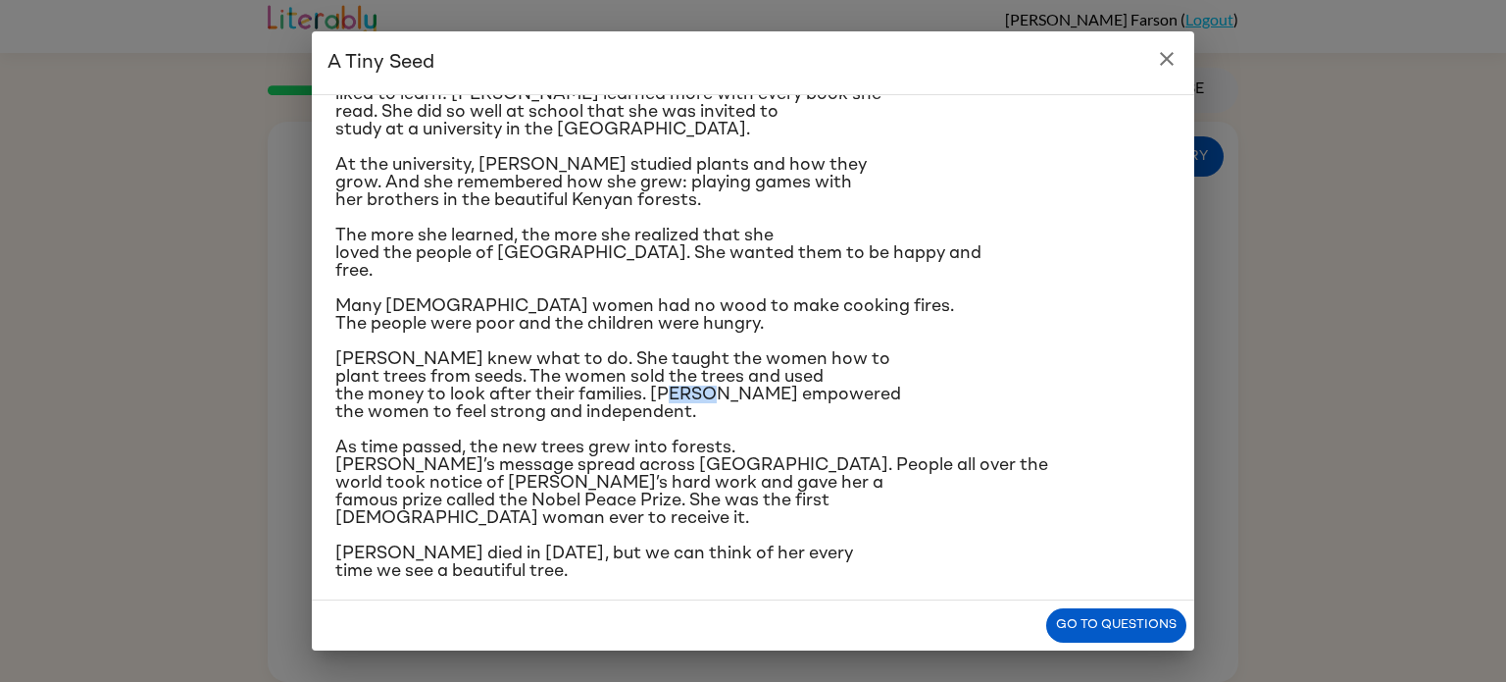
click at [755, 385] on span "[PERSON_NAME] knew what to do. She taught the women how to plant trees from see…" at bounding box center [618, 385] width 566 height 71
click at [868, 389] on p "[PERSON_NAME] knew what to do. She taught the women how to plant trees from see…" at bounding box center [753, 385] width 836 height 71
click at [1, 232] on div "A Tiny Seed In a village on the slopes of [GEOGRAPHIC_DATA] in [GEOGRAPHIC_DATA…" at bounding box center [753, 341] width 1506 height 682
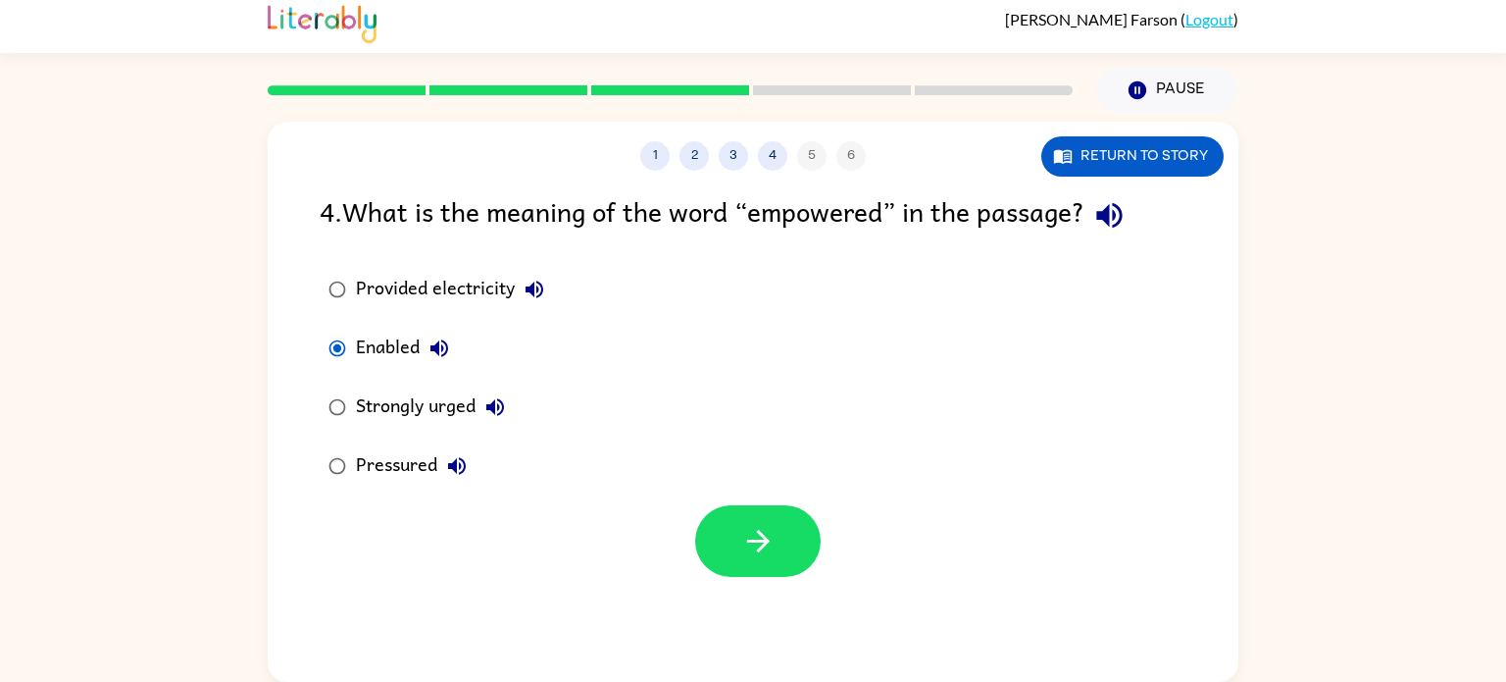
click at [0, 241] on div "1 2 3 4 5 6 Return to story 4 . What is the meaning of the word “empowered” in …" at bounding box center [753, 397] width 1506 height 569
click at [1214, 166] on button "Return to story" at bounding box center [1133, 156] width 182 height 40
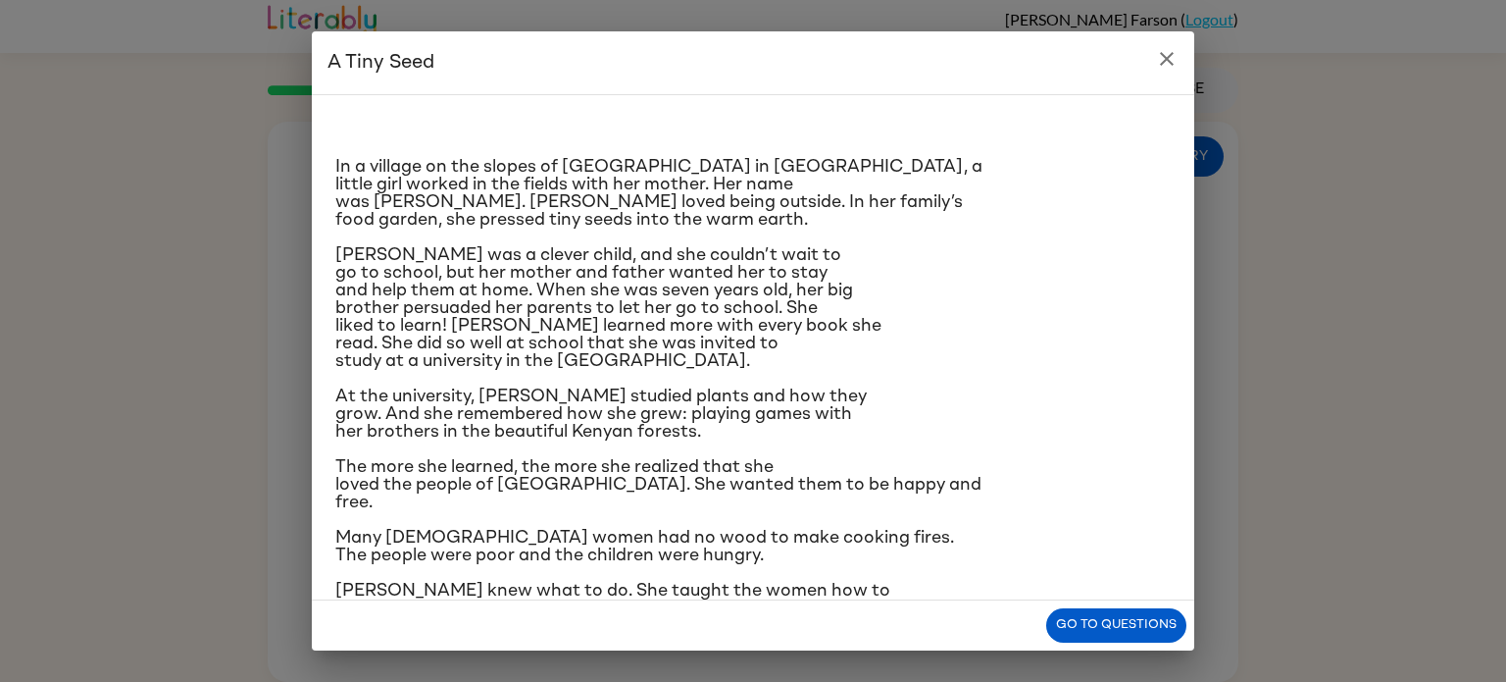
scroll to position [51, 0]
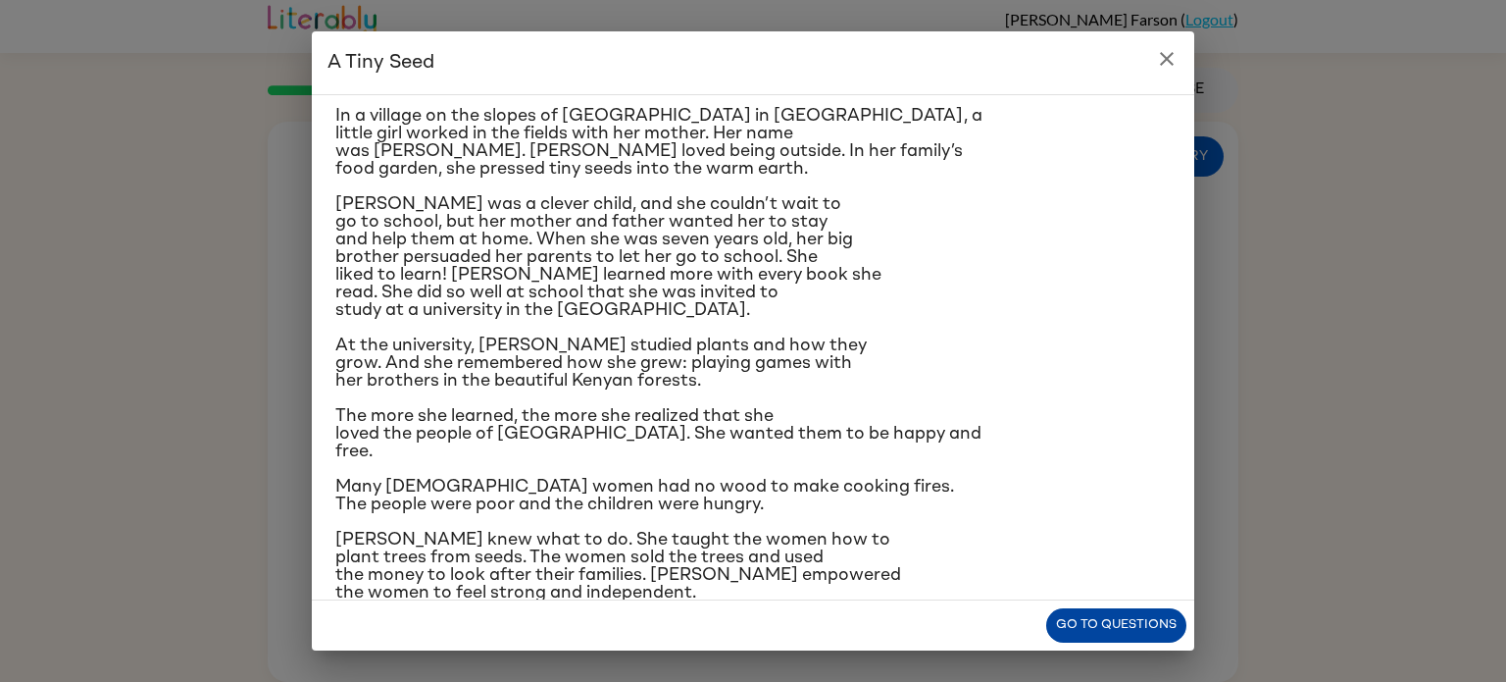
click at [1128, 620] on button "Go to questions" at bounding box center [1116, 625] width 140 height 34
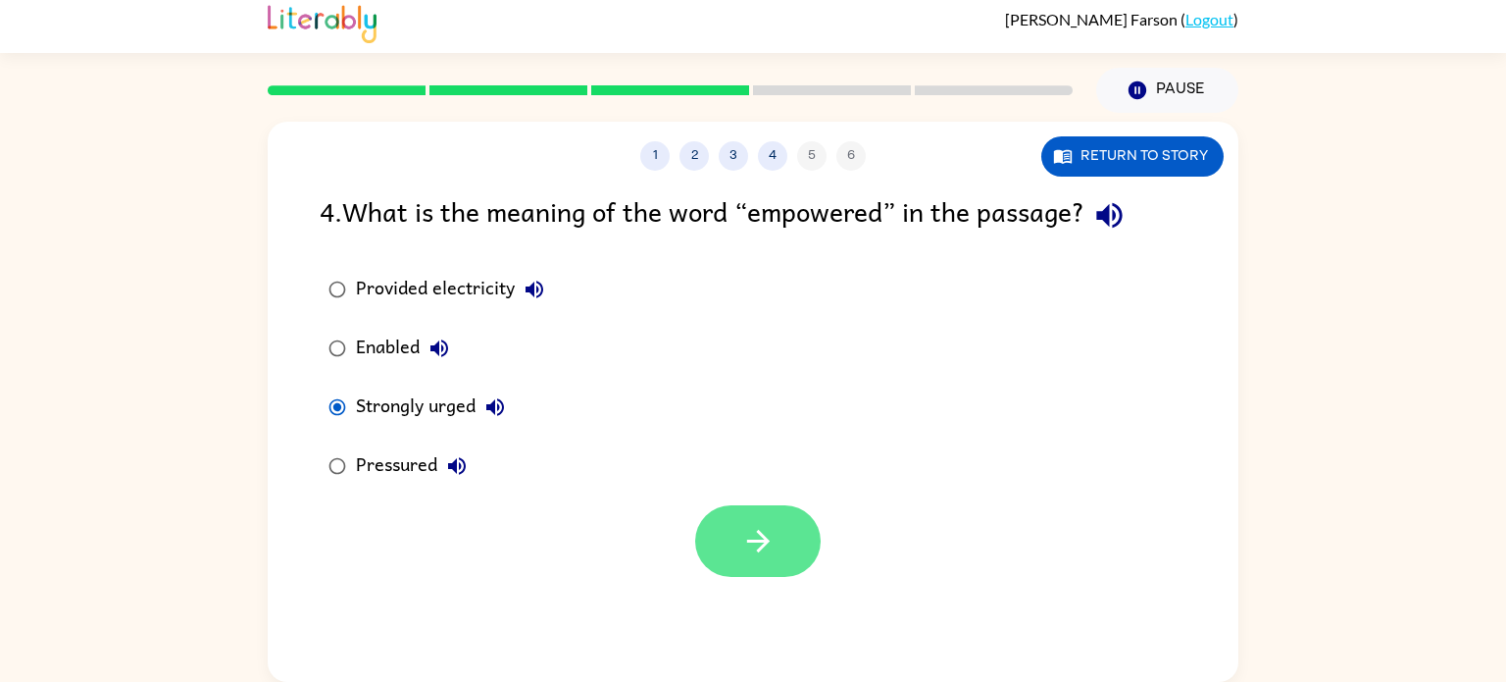
click at [753, 536] on icon "button" at bounding box center [758, 541] width 34 height 34
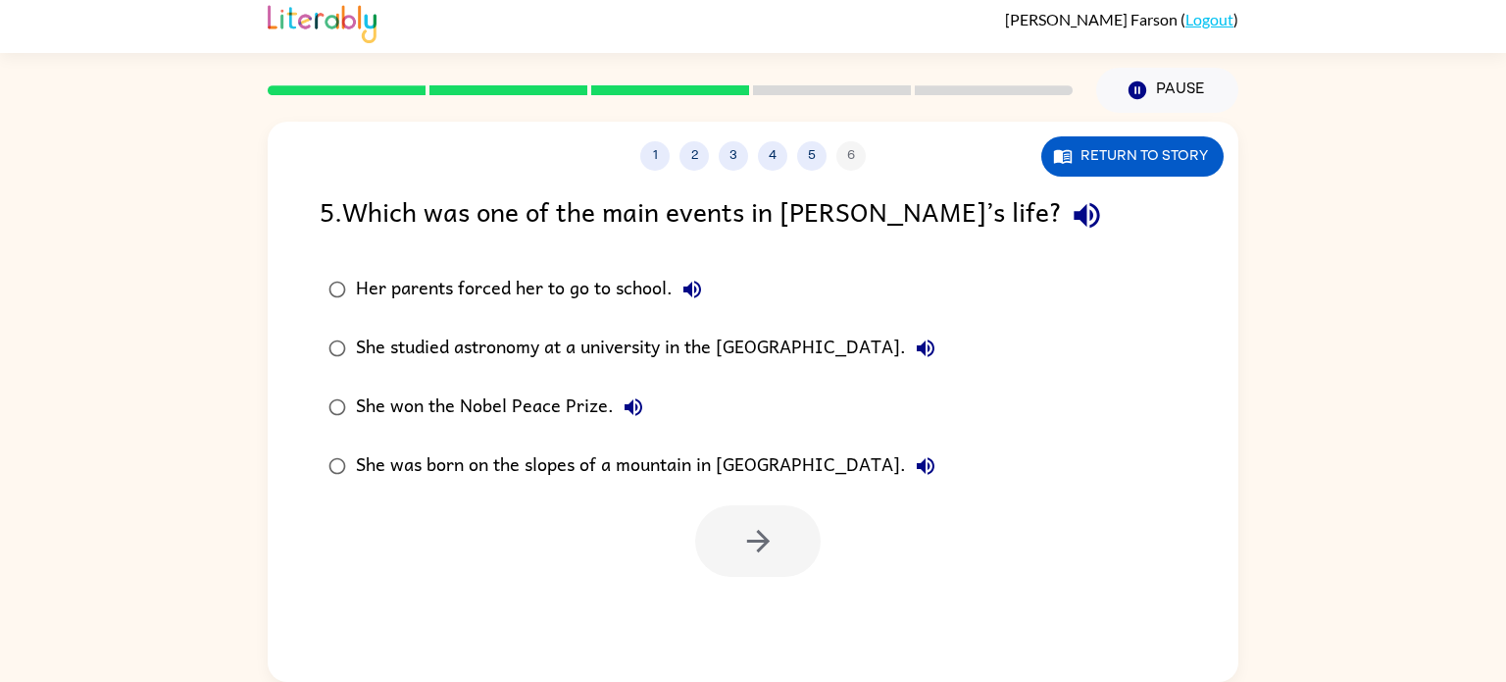
scroll to position [0, 0]
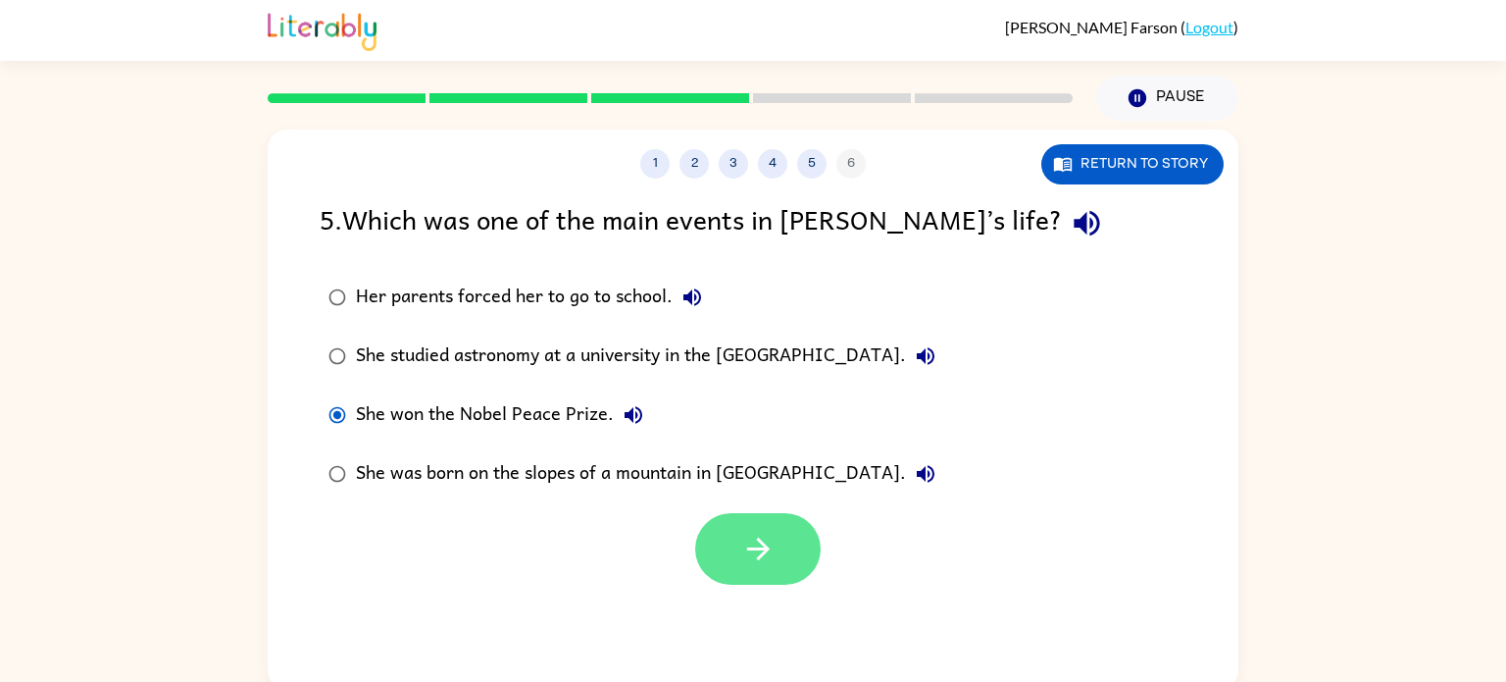
click at [751, 578] on button "button" at bounding box center [758, 549] width 126 height 72
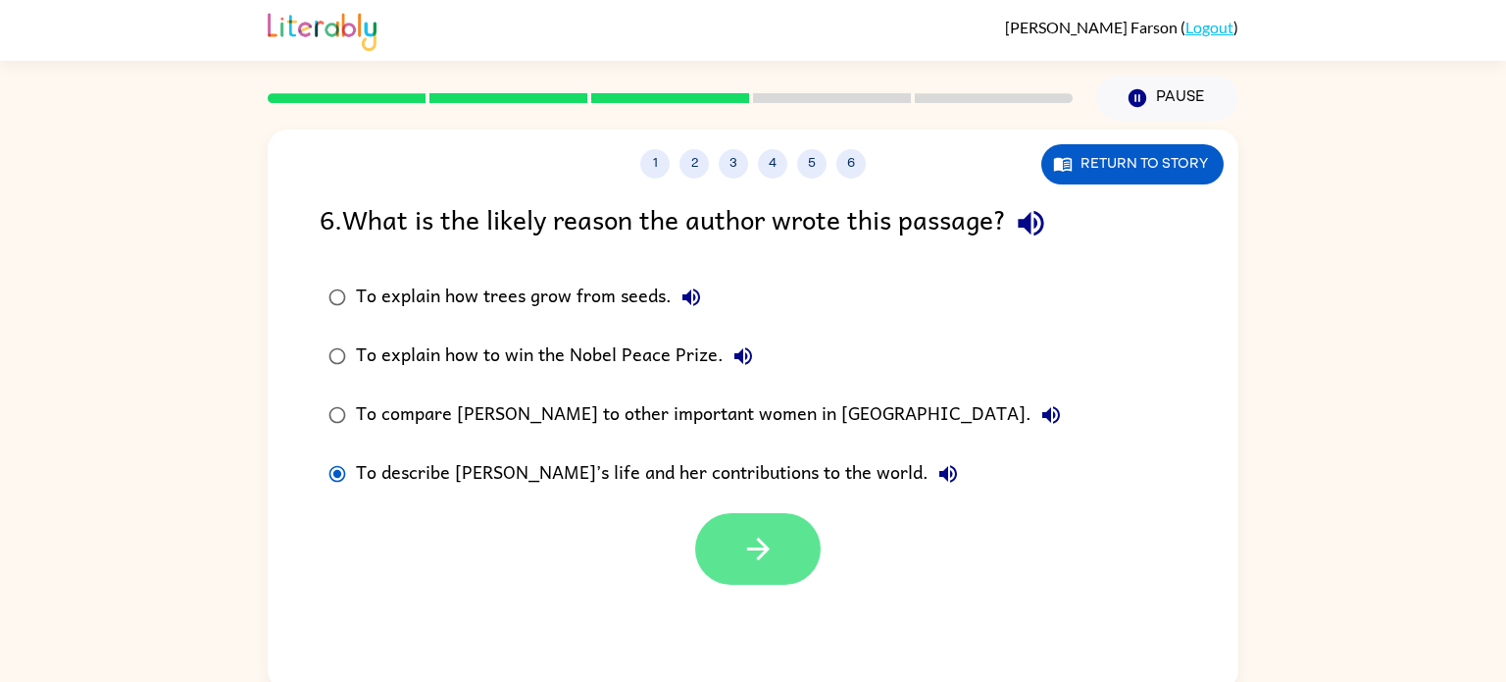
click at [749, 523] on button "button" at bounding box center [758, 549] width 126 height 72
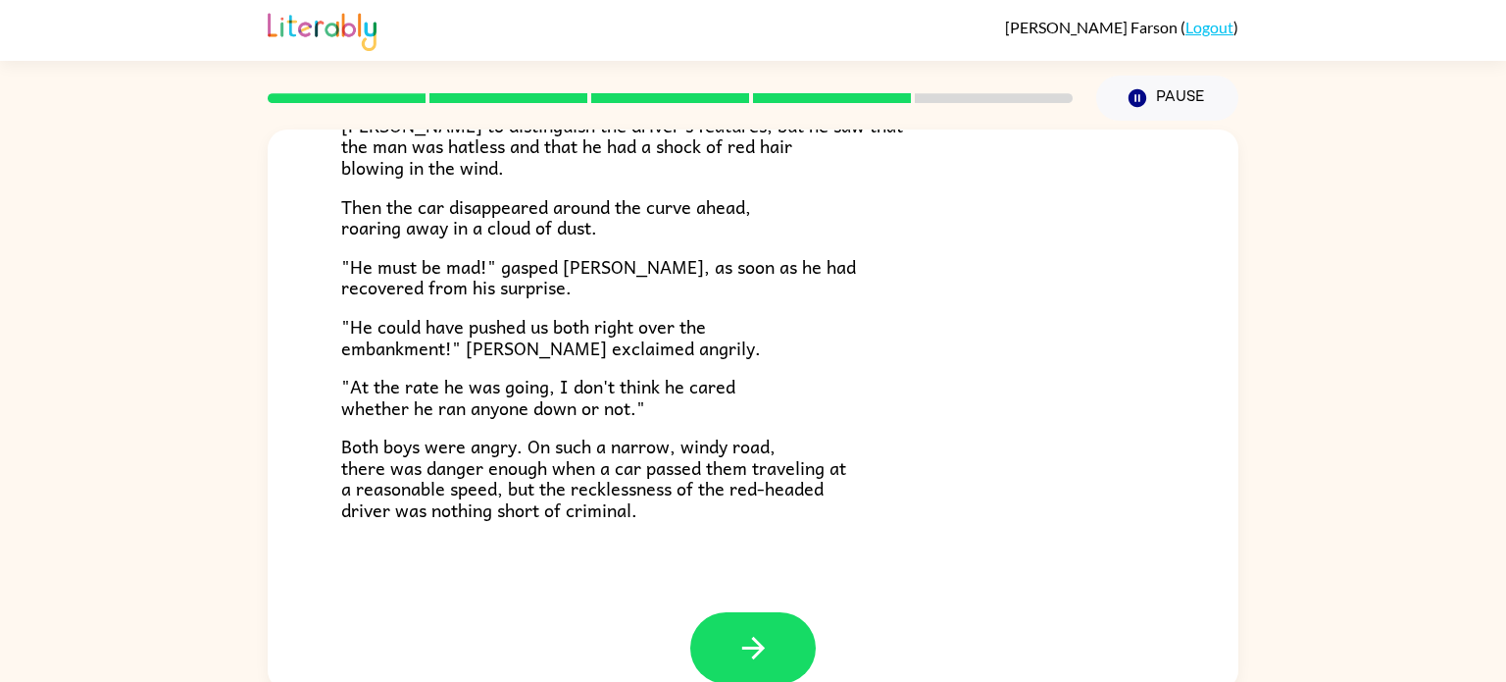
scroll to position [544, 0]
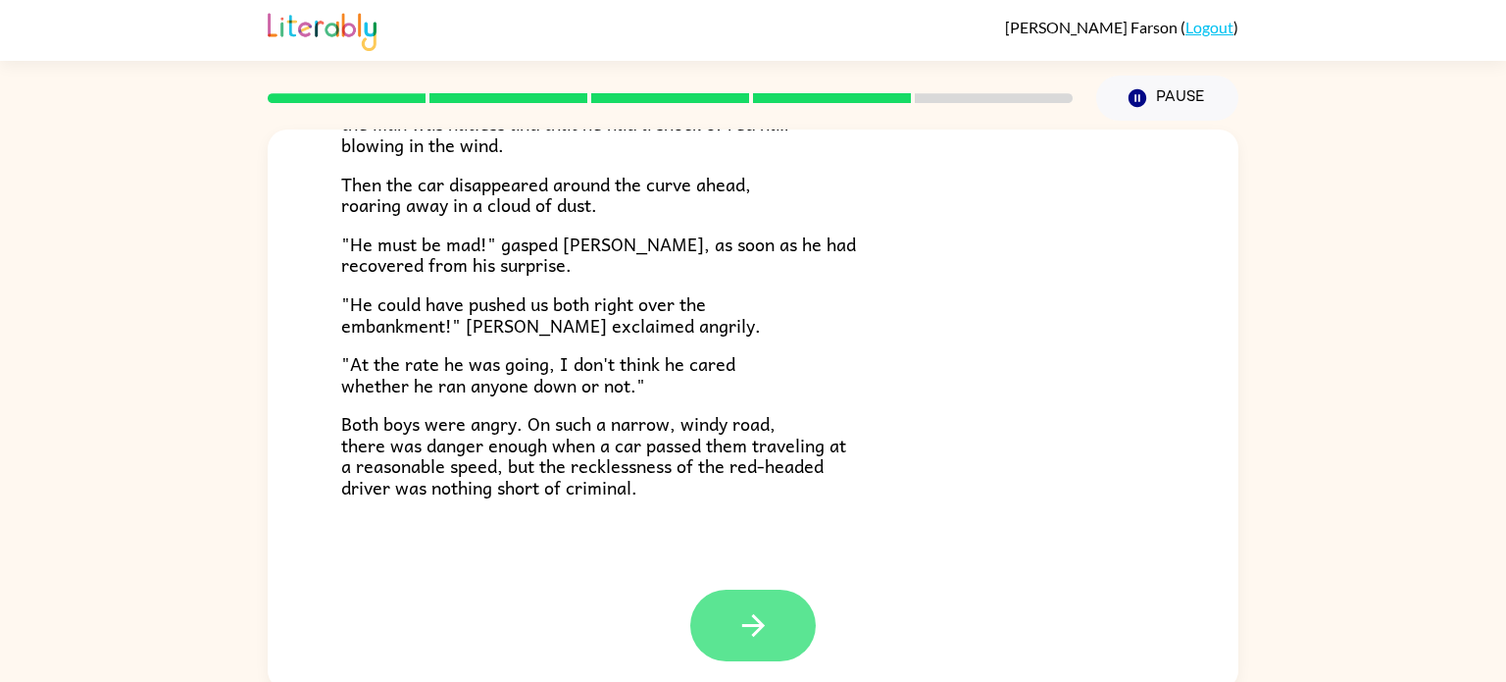
click at [735, 606] on button "button" at bounding box center [753, 625] width 126 height 72
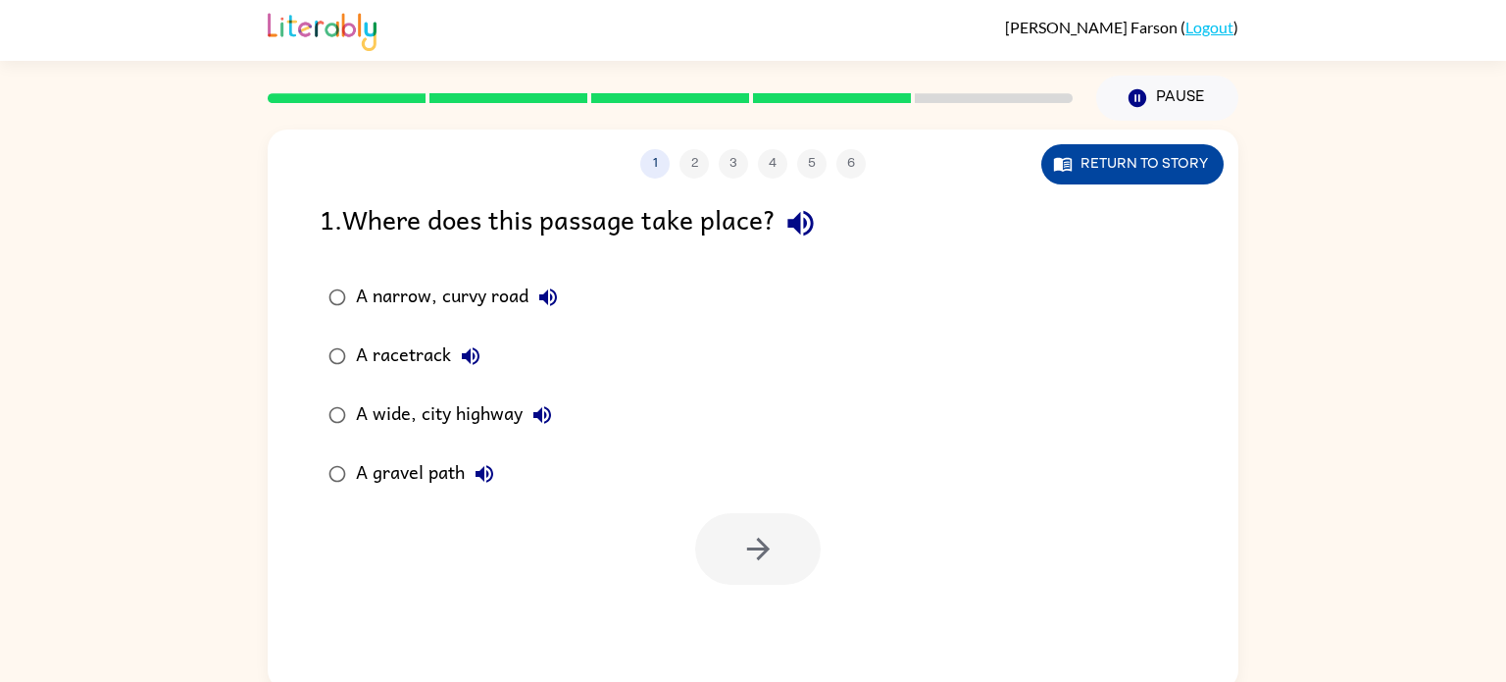
click at [1079, 166] on button "Return to story" at bounding box center [1133, 164] width 182 height 40
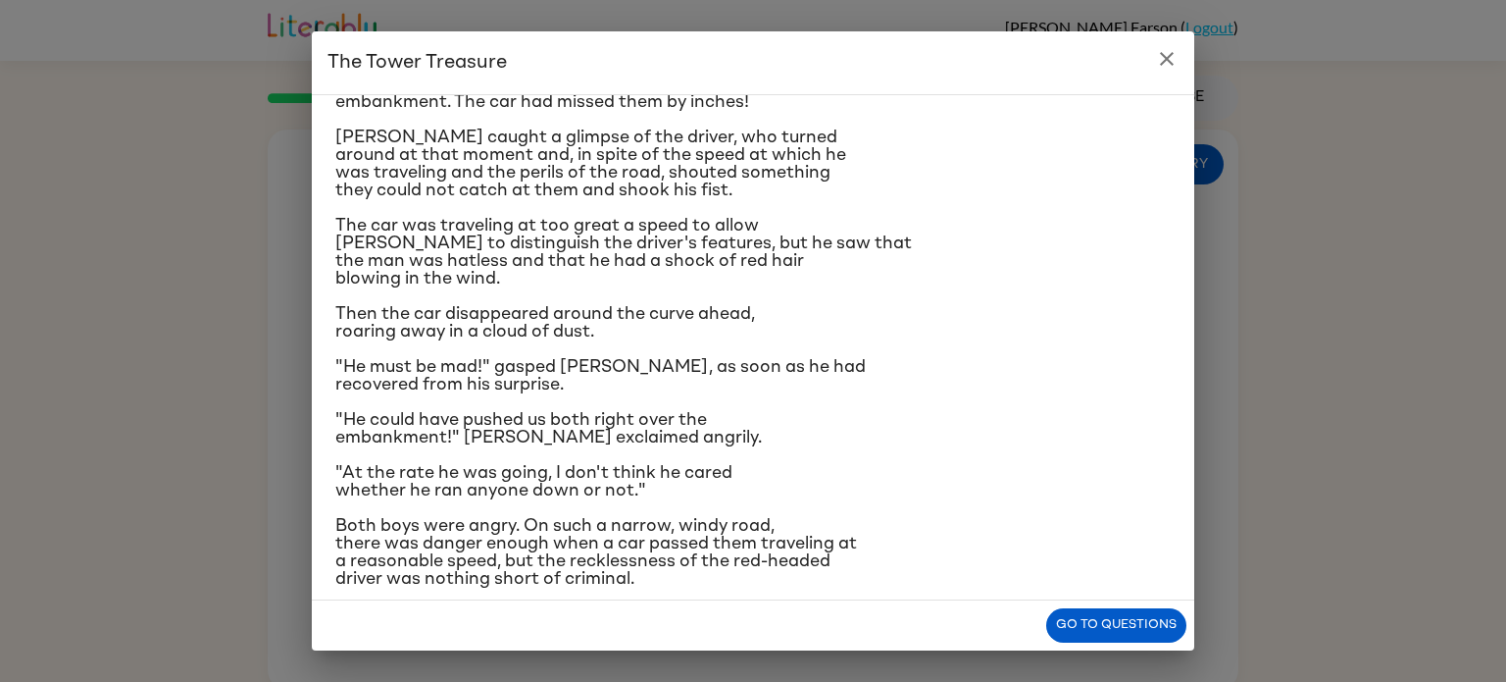
scroll to position [222, 0]
click at [1095, 624] on button "Go to questions" at bounding box center [1116, 625] width 140 height 34
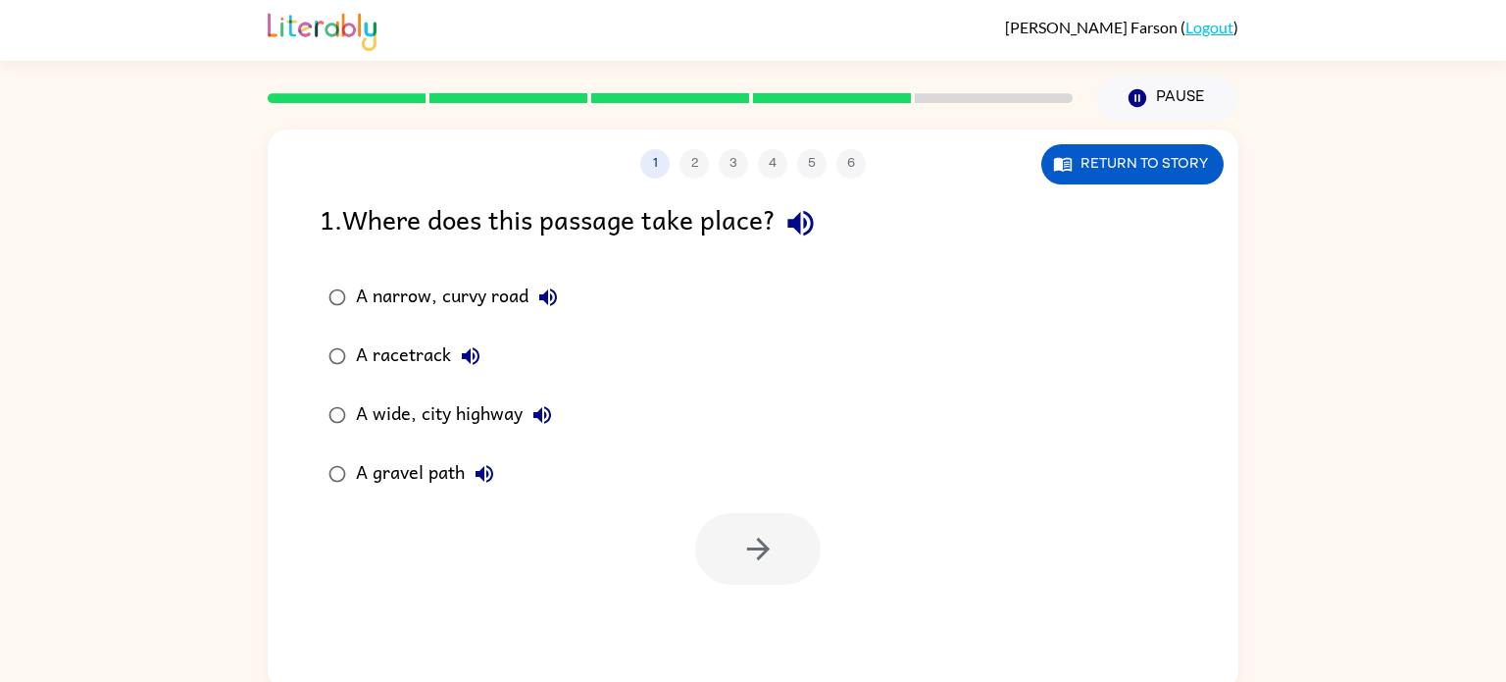
click at [369, 297] on div "A narrow, curvy road" at bounding box center [462, 297] width 212 height 39
click at [763, 541] on icon "button" at bounding box center [758, 549] width 34 height 34
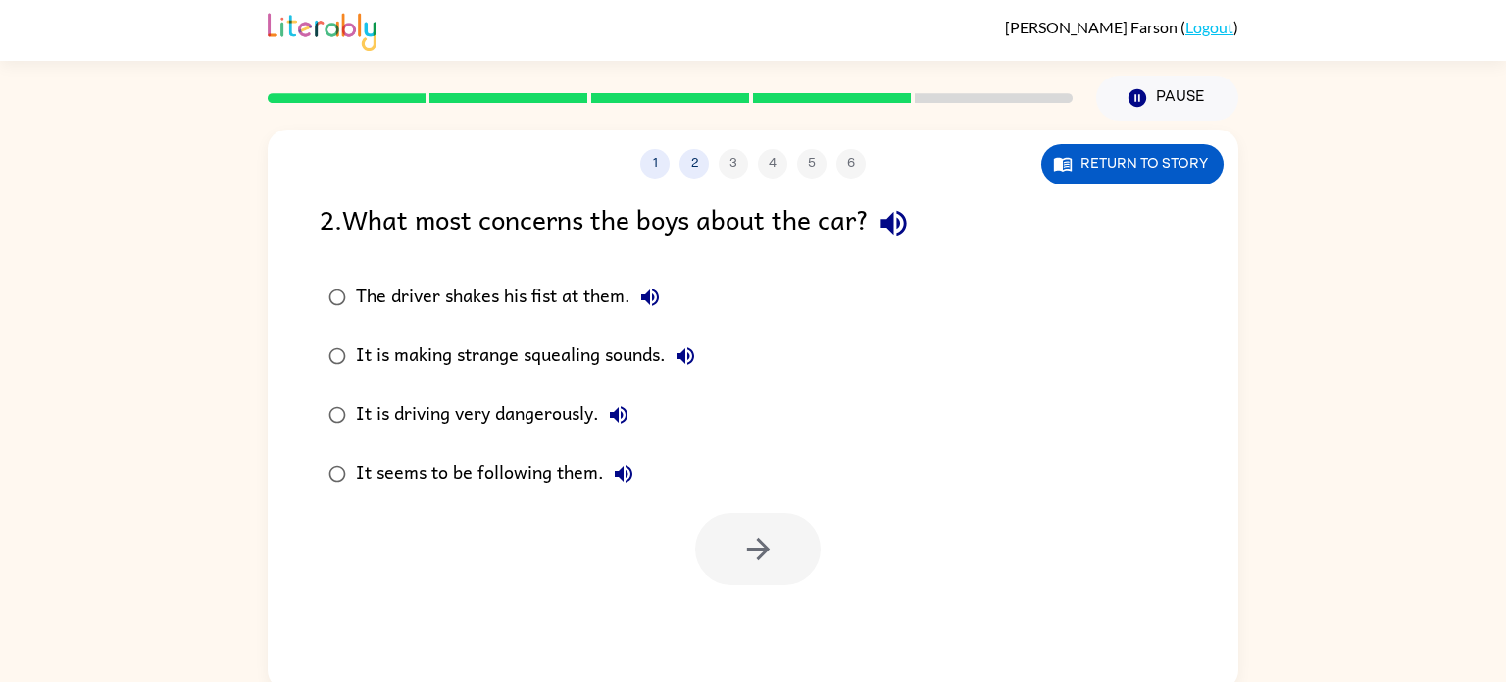
click at [402, 417] on div "It is driving very dangerously." at bounding box center [497, 414] width 282 height 39
click at [720, 559] on button "button" at bounding box center [758, 549] width 126 height 72
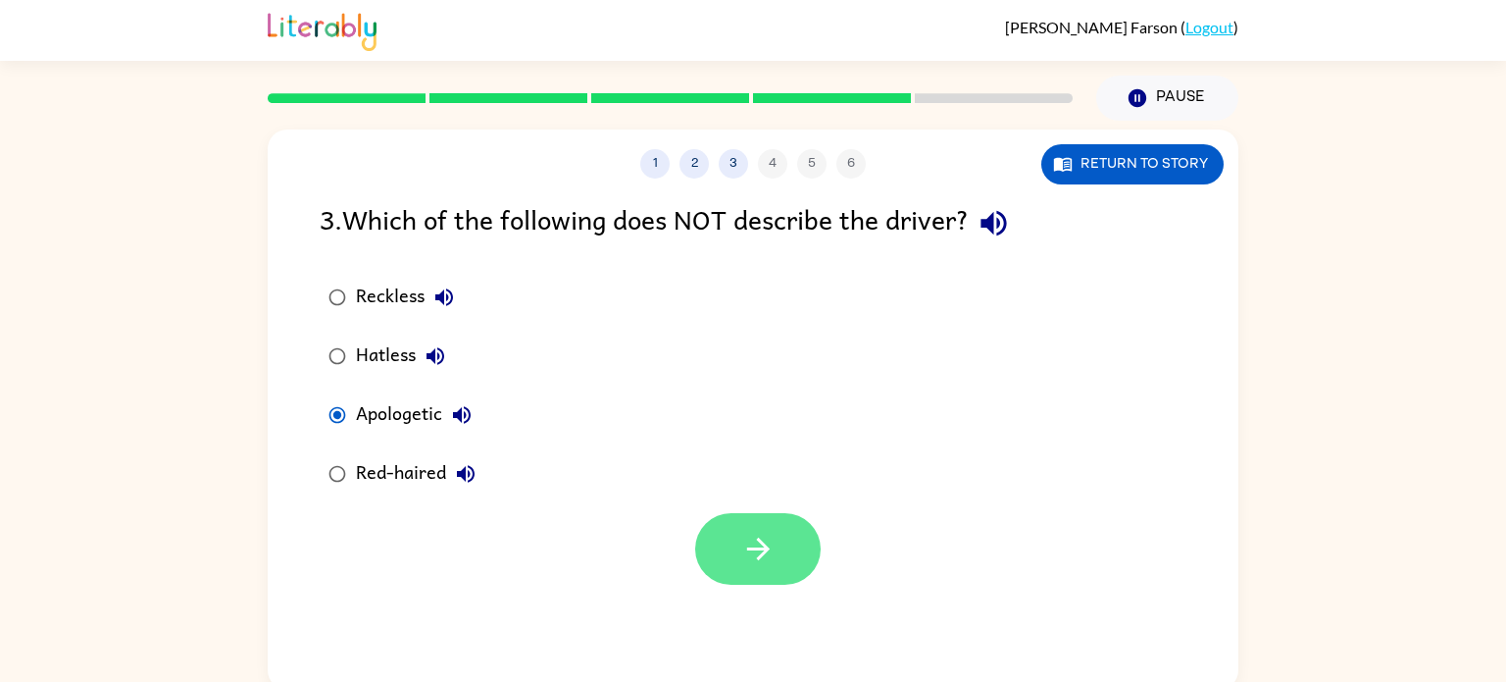
click at [790, 580] on button "button" at bounding box center [758, 549] width 126 height 72
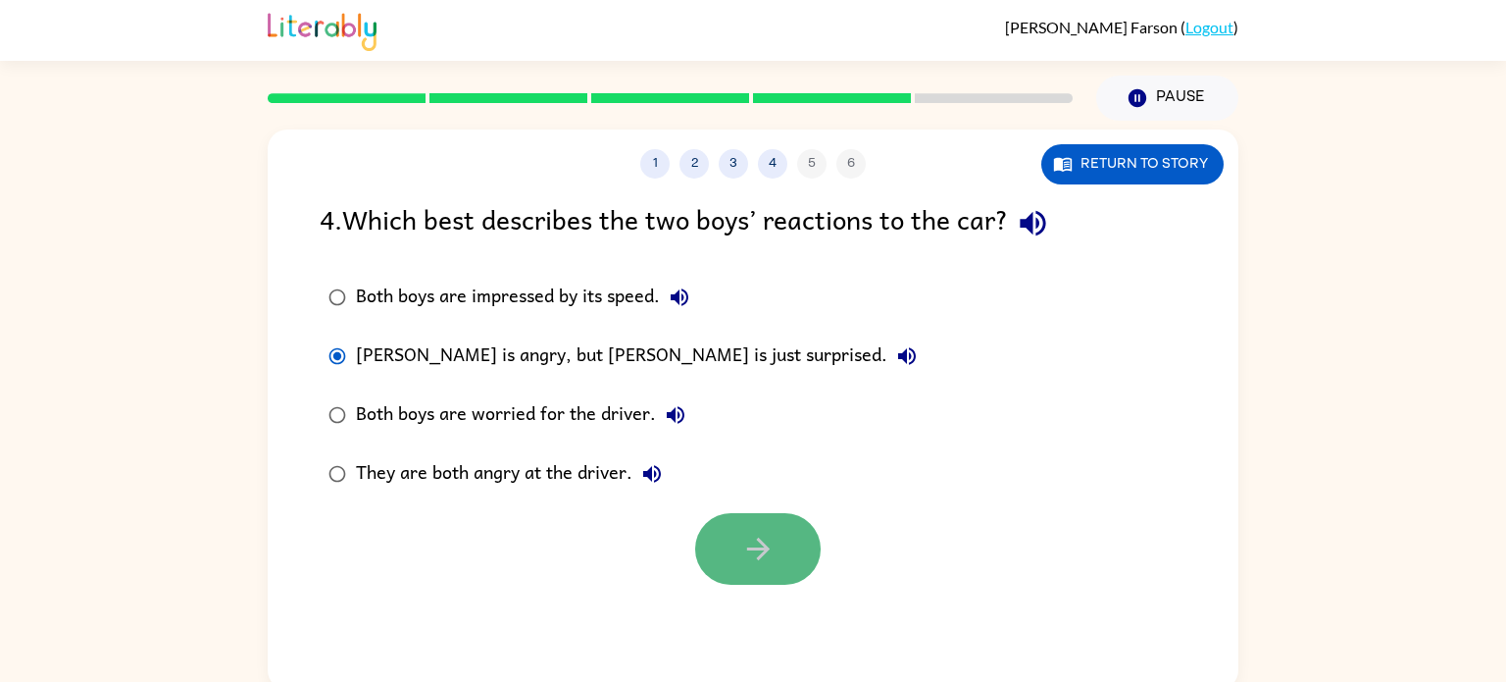
click at [775, 547] on button "button" at bounding box center [758, 549] width 126 height 72
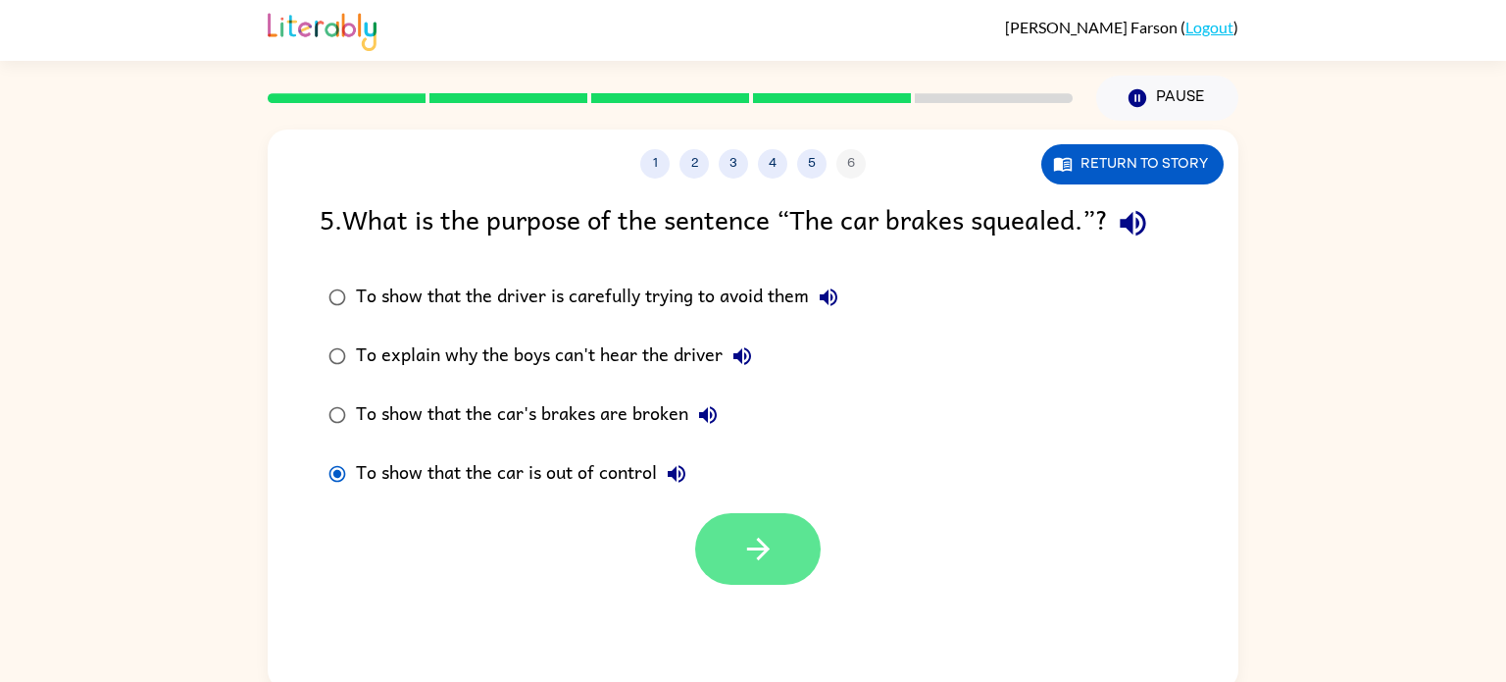
click at [773, 539] on icon "button" at bounding box center [758, 549] width 34 height 34
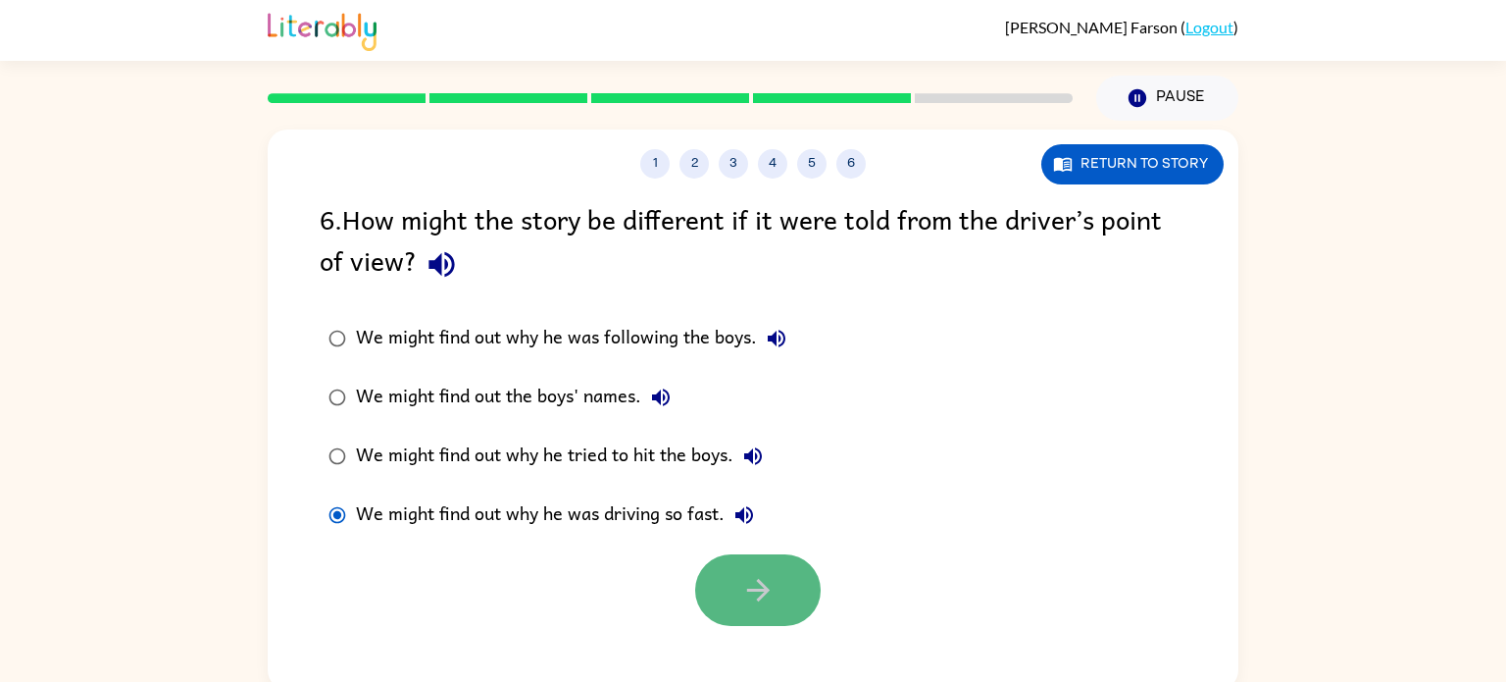
click at [707, 586] on button "button" at bounding box center [758, 590] width 126 height 72
